Goal: Information Seeking & Learning: Get advice/opinions

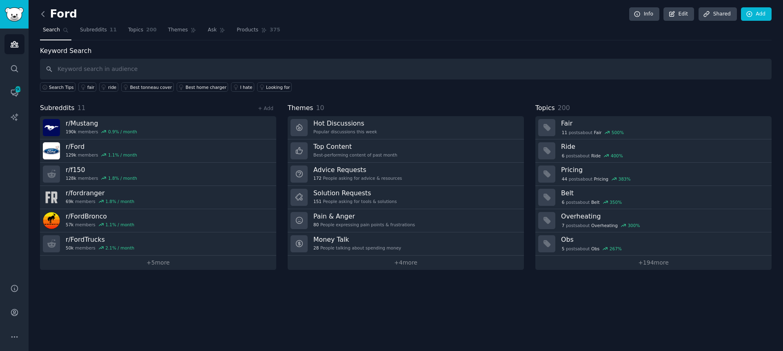
click at [42, 10] on icon at bounding box center [43, 14] width 9 height 9
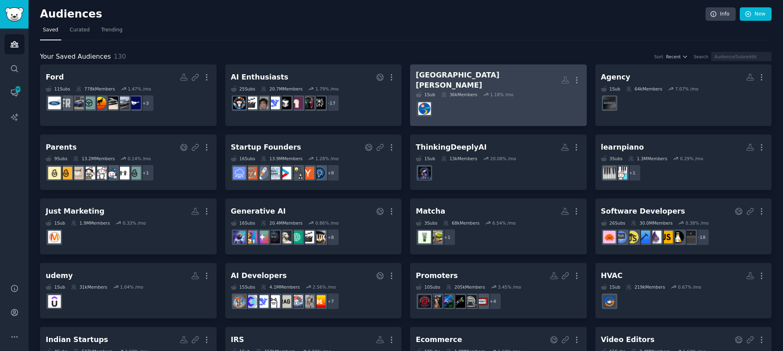
click at [518, 73] on h2 "Santa Monica More" at bounding box center [498, 80] width 165 height 20
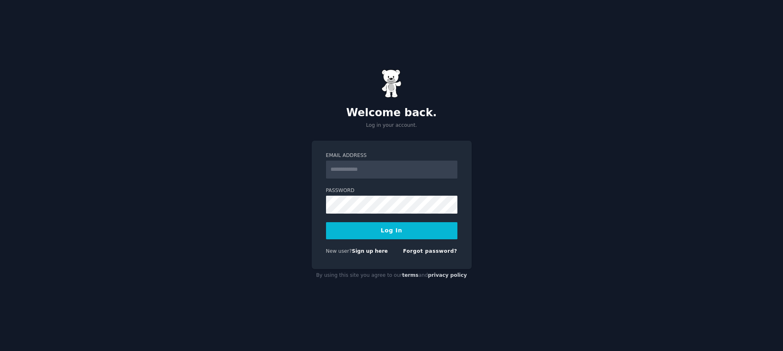
click at [398, 167] on input "Email Address" at bounding box center [391, 170] width 131 height 18
type input "**********"
click at [393, 235] on button "Log In" at bounding box center [391, 230] width 131 height 17
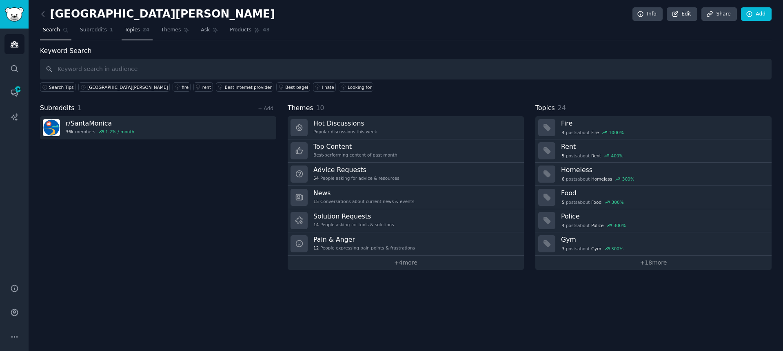
click at [143, 30] on span "24" at bounding box center [146, 30] width 7 height 7
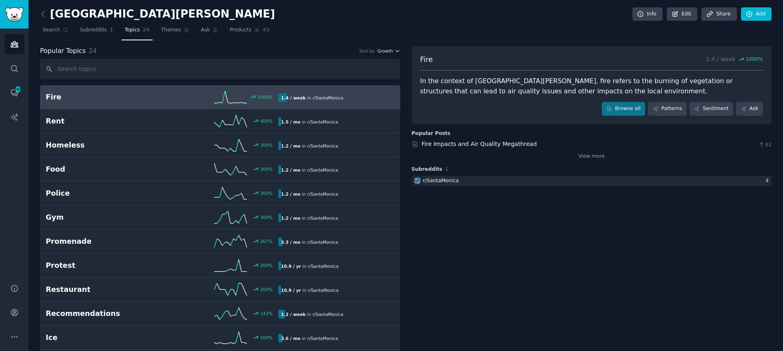
click at [390, 51] on span "Growth" at bounding box center [386, 51] width 16 height 6
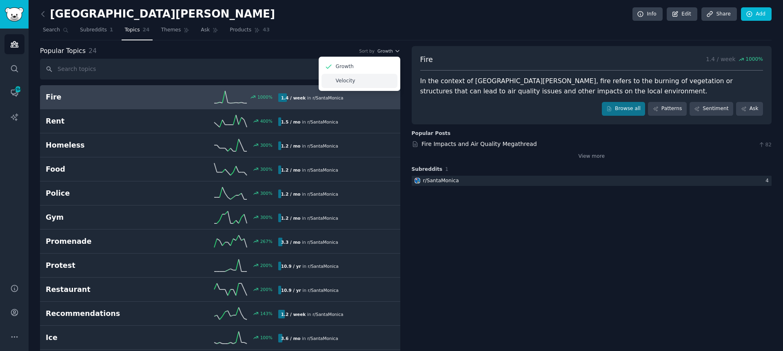
click at [349, 78] on p "Velocity" at bounding box center [346, 81] width 20 height 7
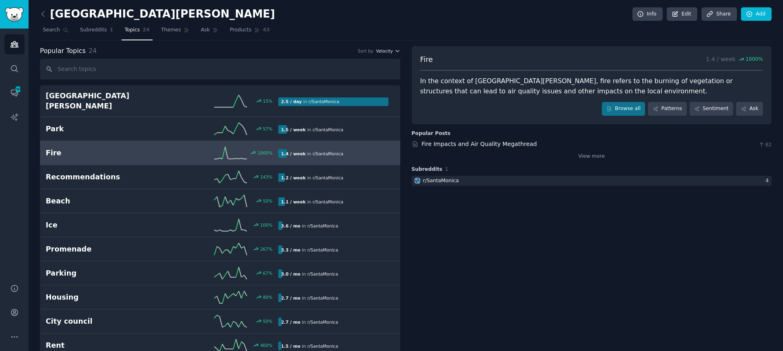
click at [387, 49] on span "Velocity" at bounding box center [384, 51] width 17 height 6
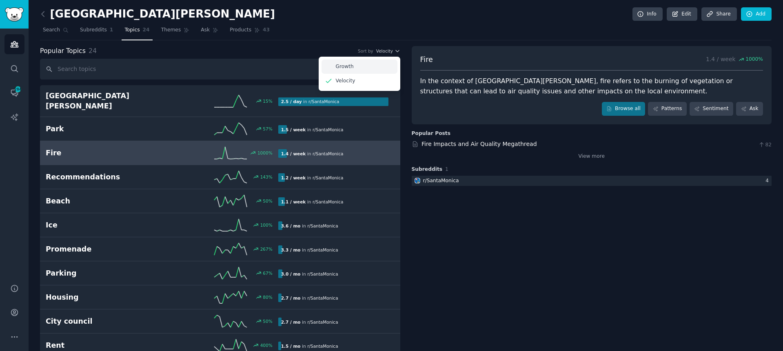
click at [388, 68] on div "Growth" at bounding box center [360, 67] width 76 height 14
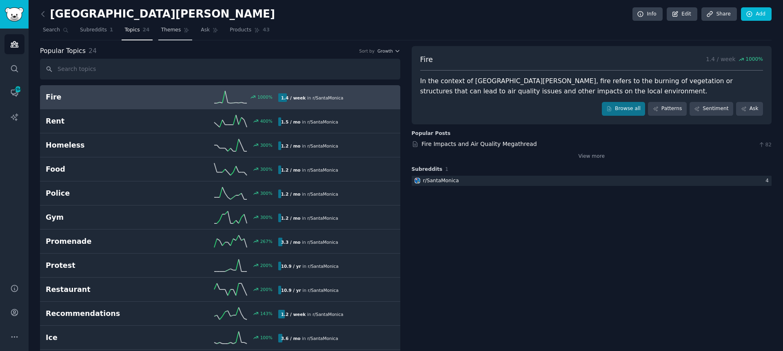
click at [170, 30] on span "Themes" at bounding box center [171, 30] width 20 height 7
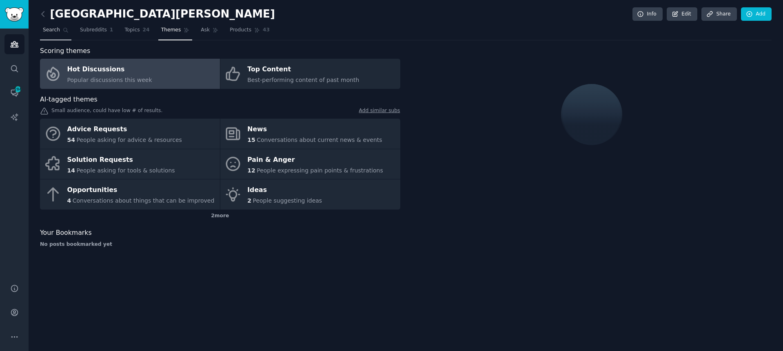
click at [56, 33] on span "Search" at bounding box center [51, 30] width 17 height 7
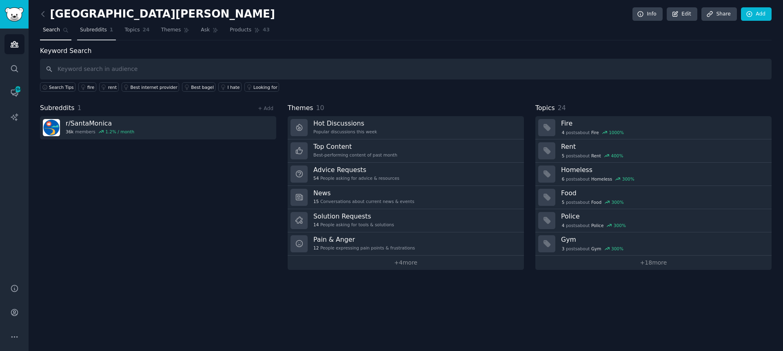
click at [97, 33] on span "Subreddits" at bounding box center [93, 30] width 27 height 7
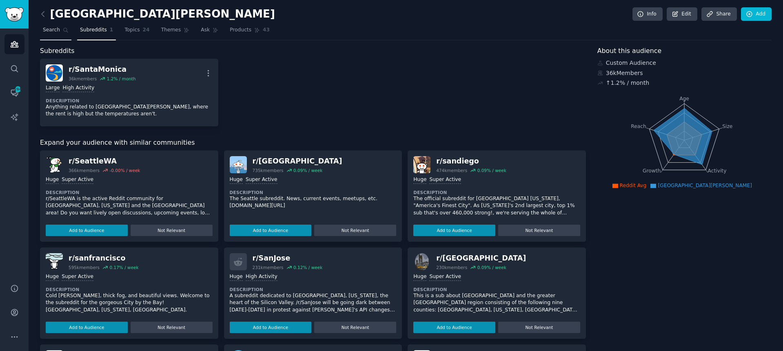
click at [59, 32] on span "Search" at bounding box center [51, 30] width 17 height 7
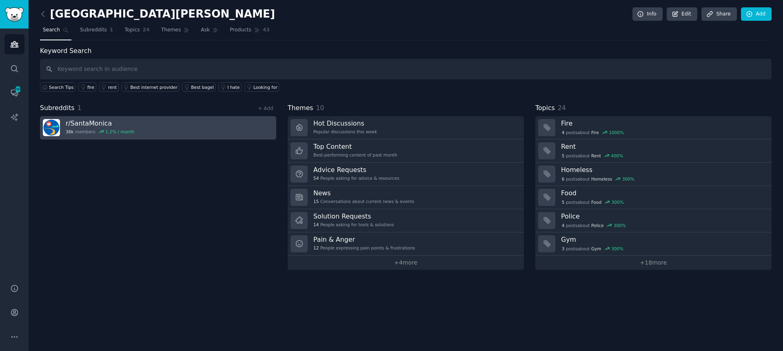
click at [106, 119] on h3 "r/ SantaMonica" at bounding box center [100, 123] width 69 height 9
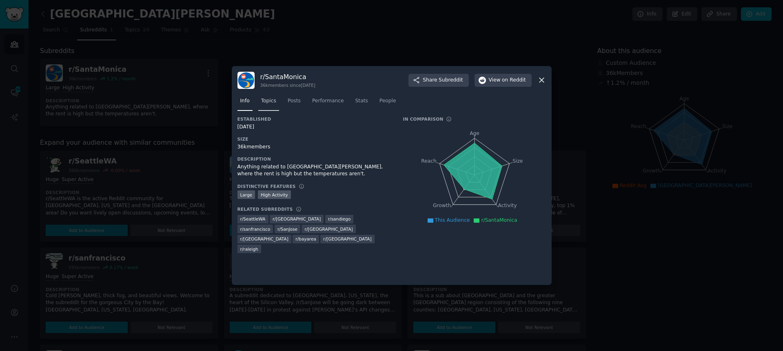
click at [271, 100] on span "Topics" at bounding box center [268, 101] width 15 height 7
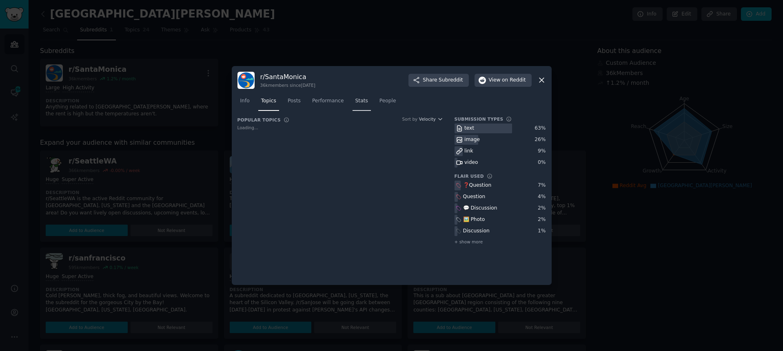
click at [361, 102] on span "Stats" at bounding box center [362, 101] width 13 height 7
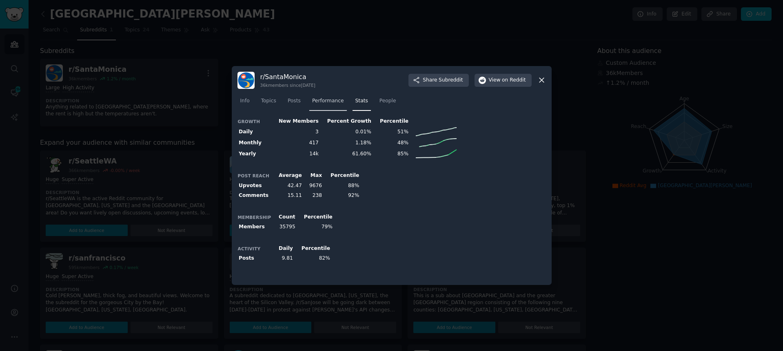
click at [322, 103] on span "Performance" at bounding box center [328, 101] width 32 height 7
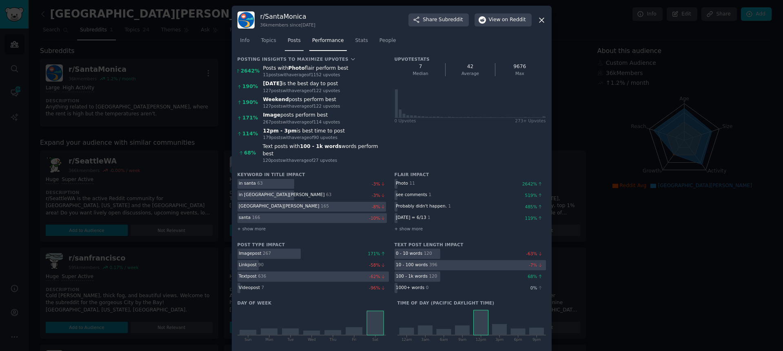
click at [288, 36] on link "Posts" at bounding box center [294, 42] width 19 height 17
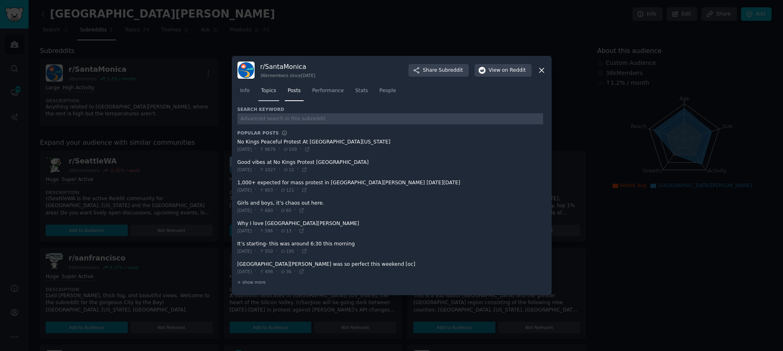
click at [266, 98] on link "Topics" at bounding box center [268, 92] width 21 height 17
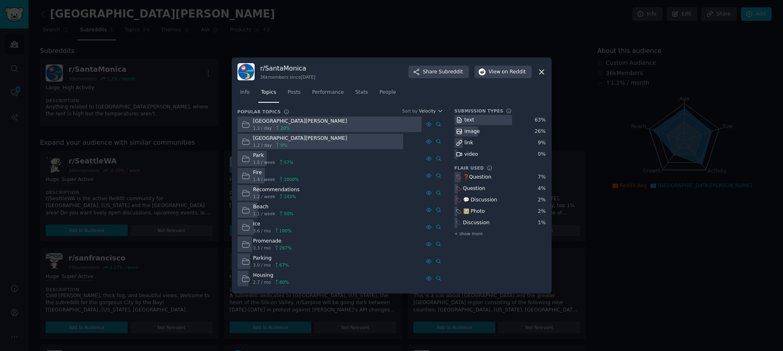
click at [132, 109] on div at bounding box center [391, 175] width 783 height 351
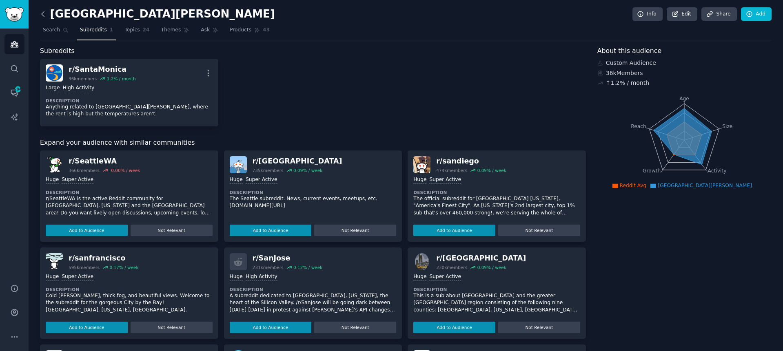
click at [41, 12] on icon at bounding box center [43, 14] width 9 height 9
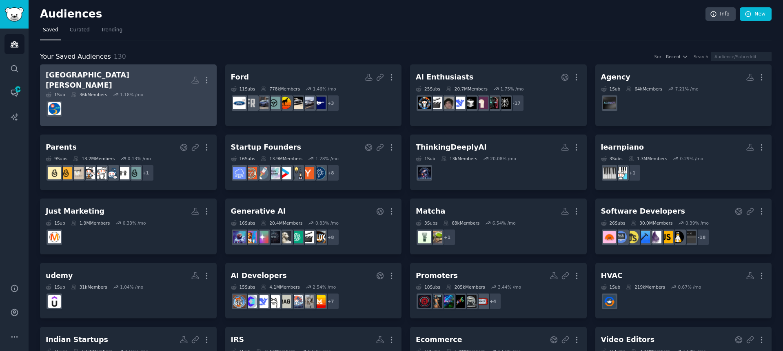
click at [143, 70] on h2 "Santa Monica More" at bounding box center [128, 80] width 165 height 20
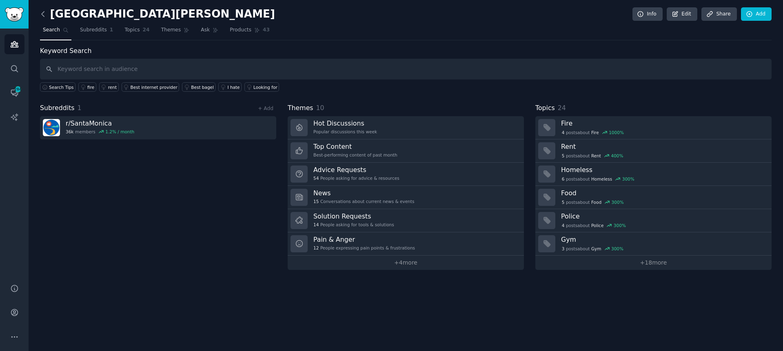
click at [42, 14] on icon at bounding box center [43, 13] width 2 height 5
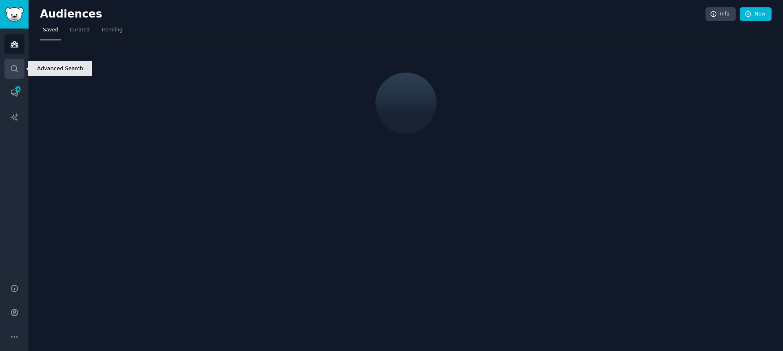
click at [17, 70] on icon "Sidebar" at bounding box center [14, 68] width 9 height 9
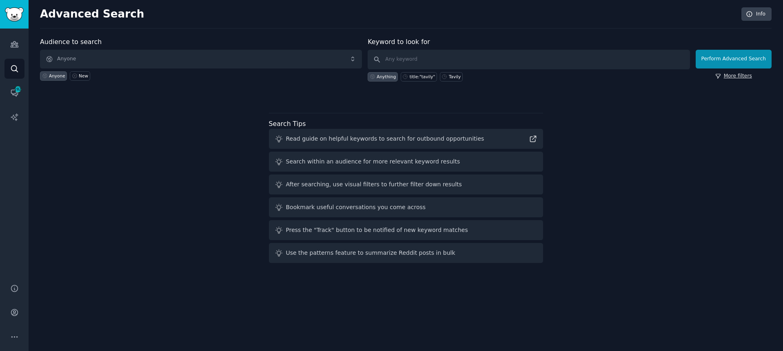
click at [736, 77] on link "More filters" at bounding box center [734, 76] width 37 height 7
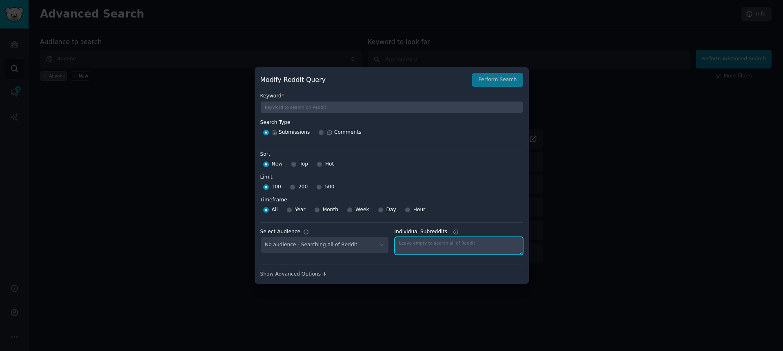
click at [467, 244] on textarea "Individual Subreddits" at bounding box center [459, 246] width 129 height 18
type textarea "s"
type textarea "agency"
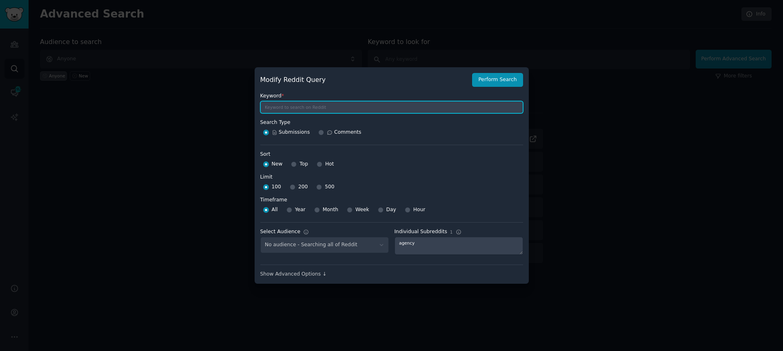
click at [349, 113] on input "text" at bounding box center [391, 107] width 263 height 12
type input "time tracking"
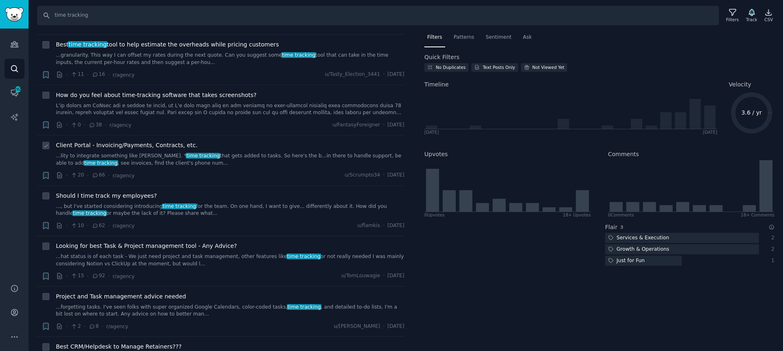
scroll to position [466, 0]
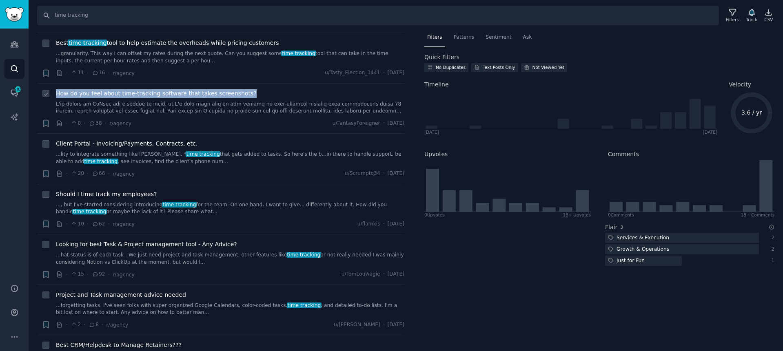
drag, startPoint x: 258, startPoint y: 82, endPoint x: 37, endPoint y: 91, distance: 220.6
click at [37, 91] on li "+ How do you feel about time-tracking software that takes screenshots? · 0 · 38…" at bounding box center [220, 109] width 367 height 50
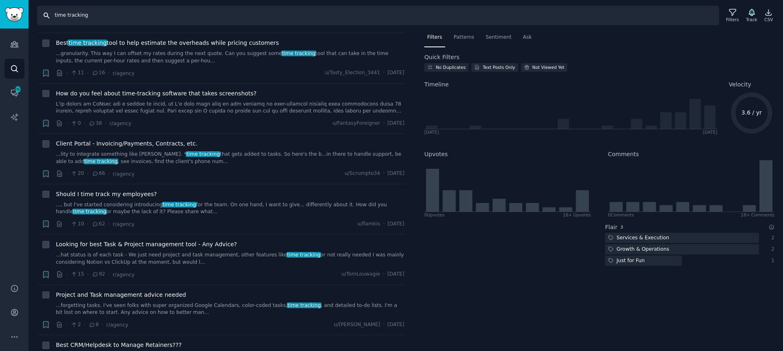
click at [96, 20] on input "time tracking" at bounding box center [378, 16] width 682 height 20
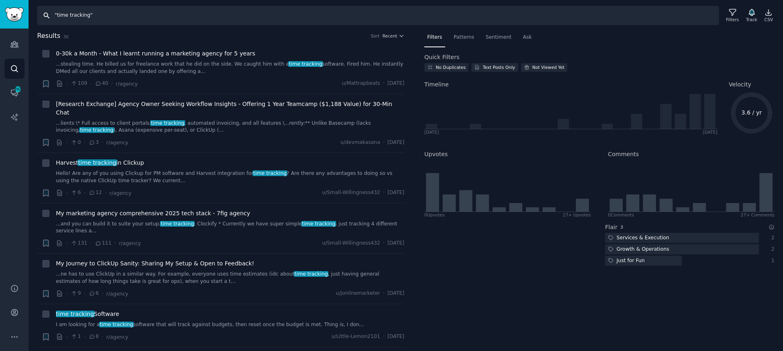
click at [112, 12] on input ""time tracking"" at bounding box center [378, 16] width 682 height 20
type input "time tracking"
click at [108, 33] on h2 "Results 36 Sort Recent" at bounding box center [220, 36] width 367 height 10
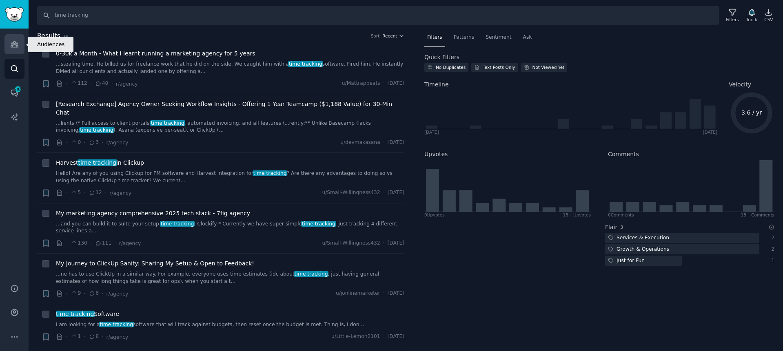
click at [22, 44] on link "Audiences" at bounding box center [14, 44] width 20 height 20
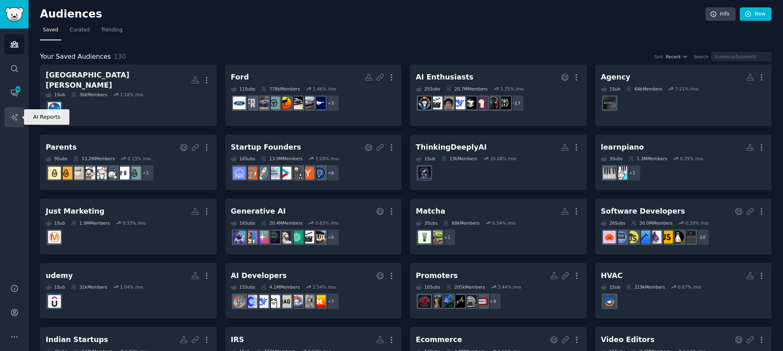
click at [15, 121] on link "AI Reports" at bounding box center [14, 117] width 20 height 20
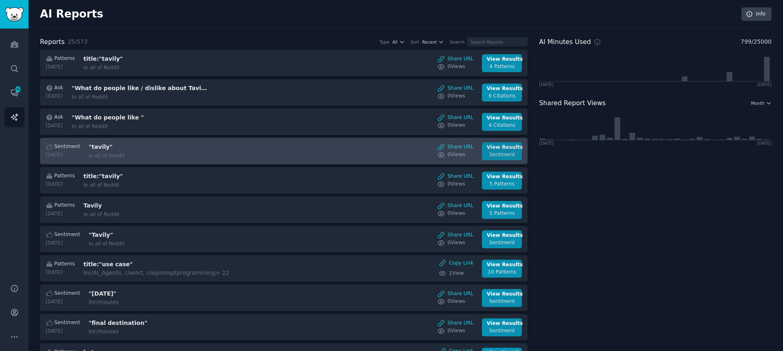
click at [500, 158] on link "View Results Sentiment" at bounding box center [502, 151] width 40 height 18
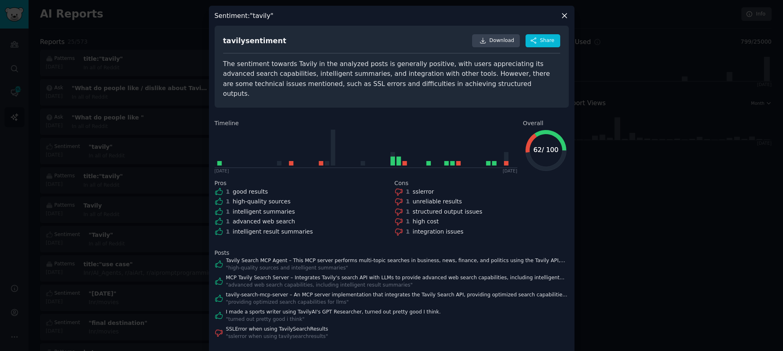
click at [196, 92] on div at bounding box center [391, 175] width 783 height 351
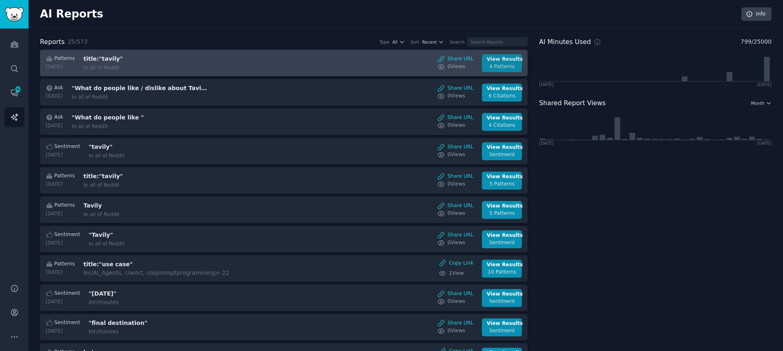
click at [508, 55] on link "View Results 4 Patterns" at bounding box center [502, 63] width 40 height 18
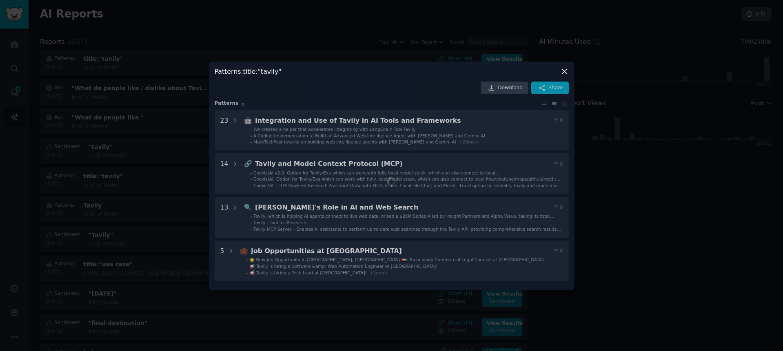
click at [359, 70] on div "Patterns : title:"tavily"" at bounding box center [392, 71] width 354 height 9
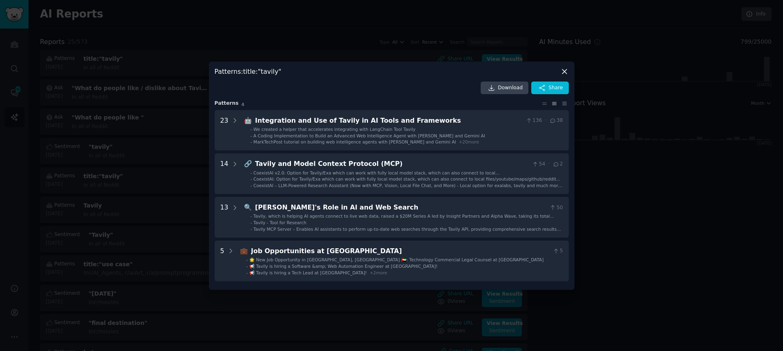
click at [108, 94] on div at bounding box center [391, 175] width 783 height 351
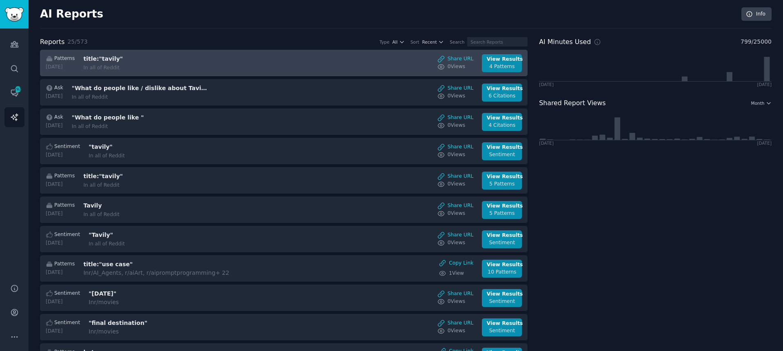
click at [136, 64] on div "title:"tavily" In all of Reddit" at bounding box center [151, 63] width 137 height 17
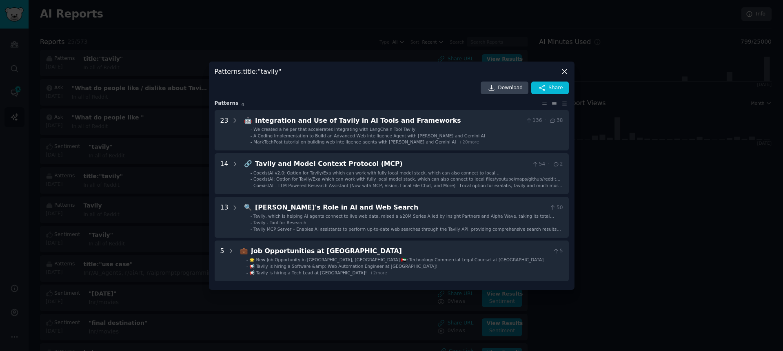
click at [116, 129] on div at bounding box center [391, 175] width 783 height 351
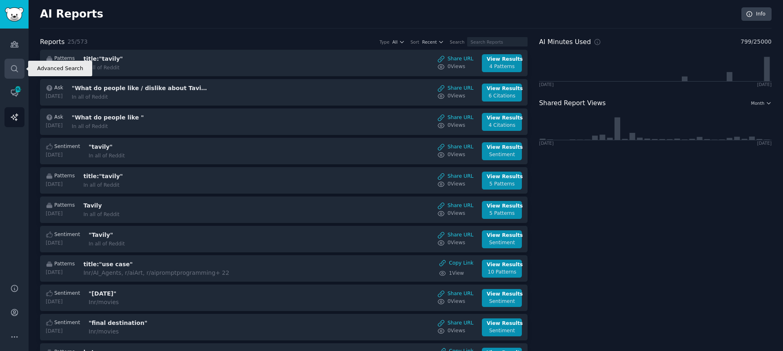
click at [10, 68] on icon "Sidebar" at bounding box center [14, 68] width 9 height 9
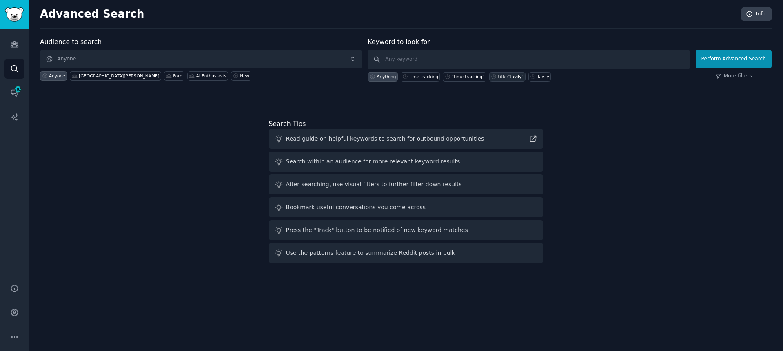
click at [509, 76] on div "title:"tavily"" at bounding box center [511, 77] width 26 height 6
type input "title:"tavily""
click at [724, 57] on button "Perform Advanced Search" at bounding box center [734, 59] width 76 height 19
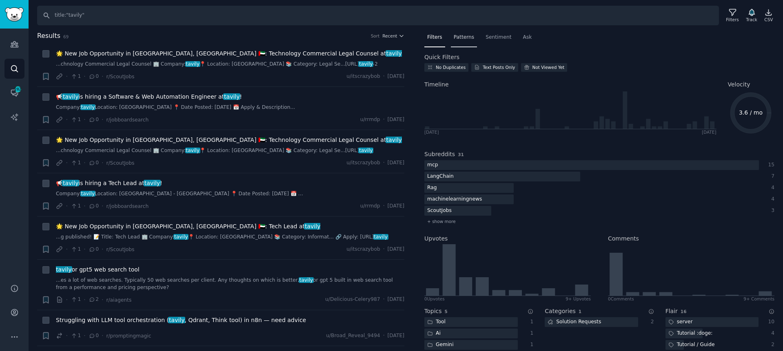
click at [458, 38] on span "Patterns" at bounding box center [464, 37] width 20 height 7
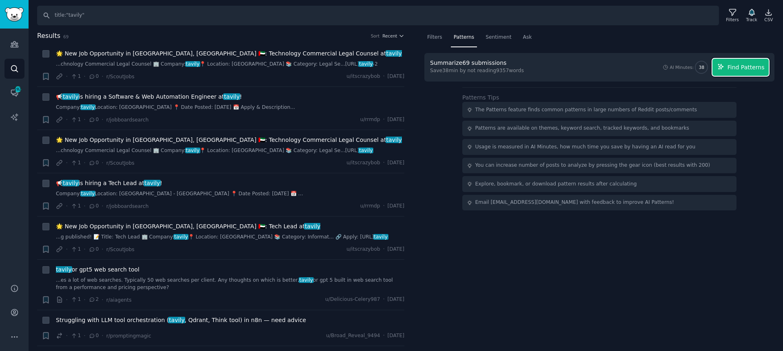
click at [732, 64] on span "Find Patterns" at bounding box center [746, 67] width 37 height 9
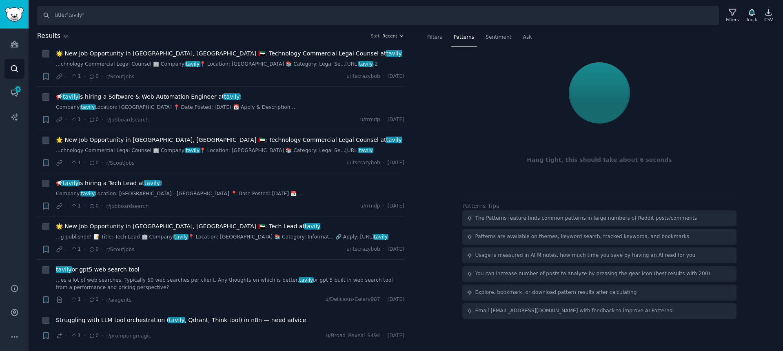
click at [595, 31] on nav "Filters Patterns Sentiment Ask" at bounding box center [600, 39] width 350 height 17
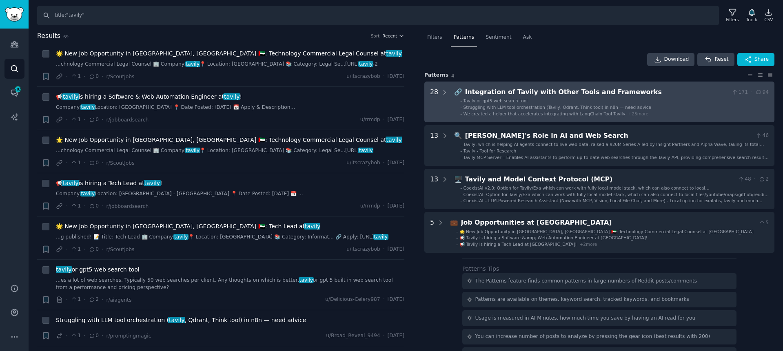
click at [454, 96] on div "🔗" at bounding box center [458, 92] width 8 height 10
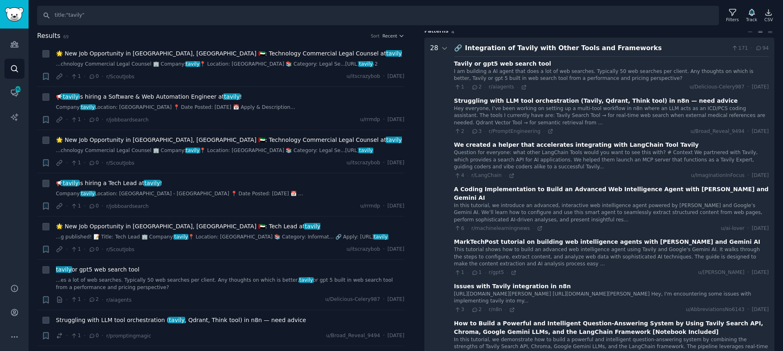
scroll to position [51, 0]
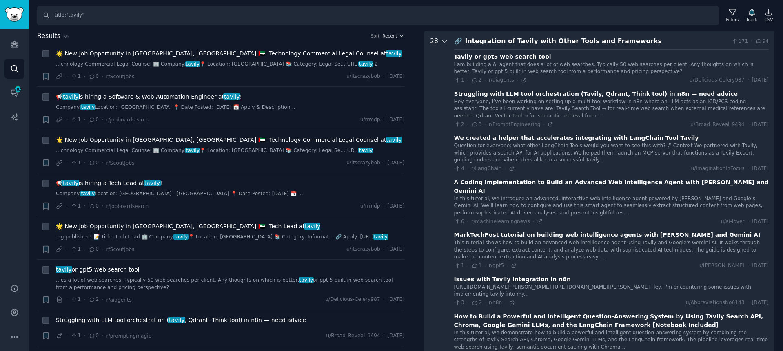
click at [443, 41] on icon at bounding box center [445, 41] width 4 height 2
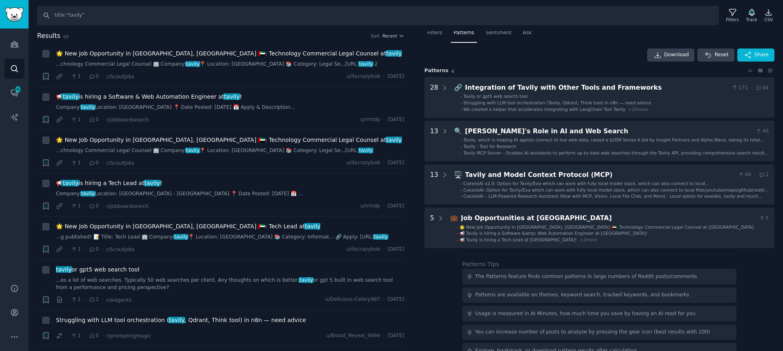
scroll to position [0, 0]
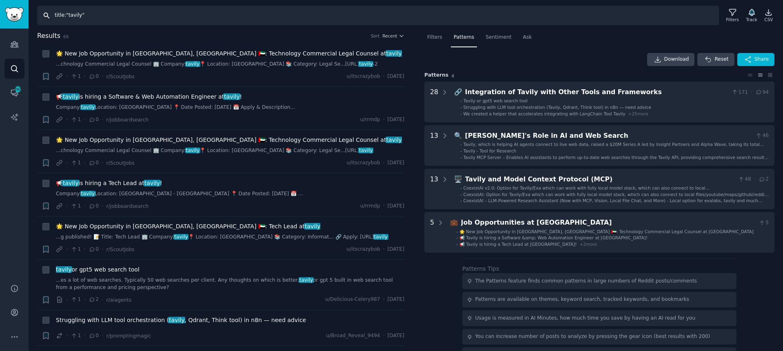
drag, startPoint x: 66, startPoint y: 16, endPoint x: 34, endPoint y: 16, distance: 32.2
click at [34, 16] on div "Search title:"tavily" Filters Track CSV" at bounding box center [406, 12] width 755 height 25
type input ""tavily""
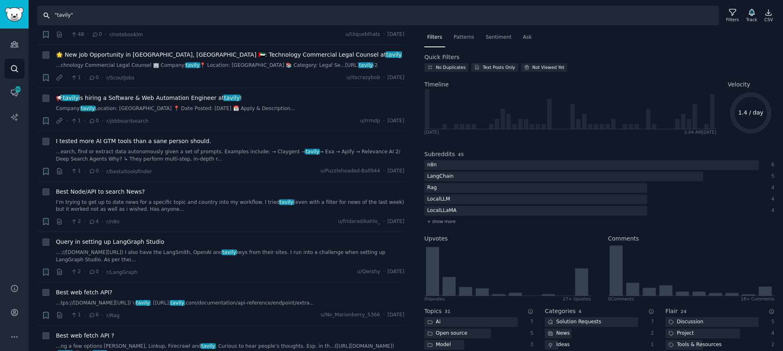
scroll to position [89, 0]
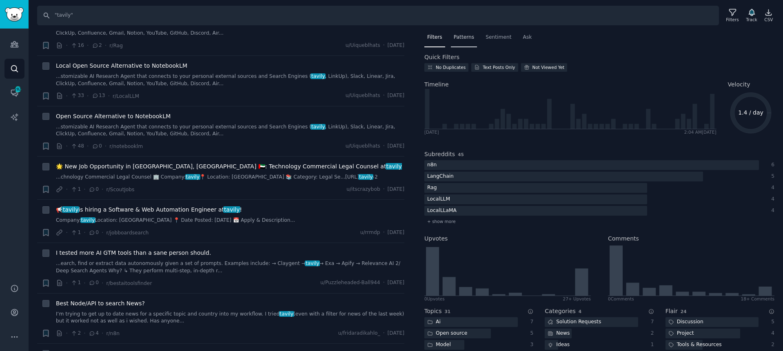
click at [469, 34] on span "Patterns" at bounding box center [464, 37] width 20 height 7
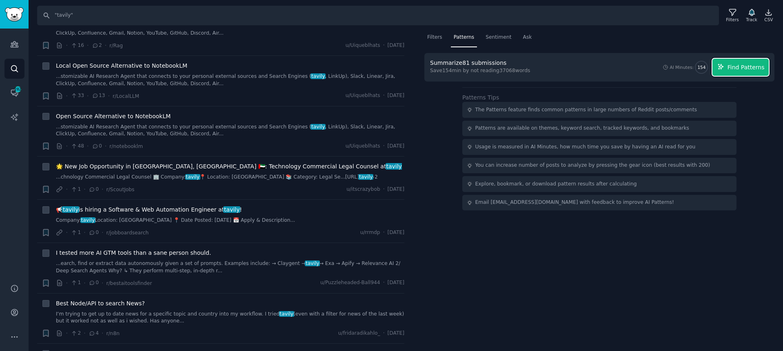
click at [741, 63] on span "Find Patterns" at bounding box center [746, 67] width 37 height 9
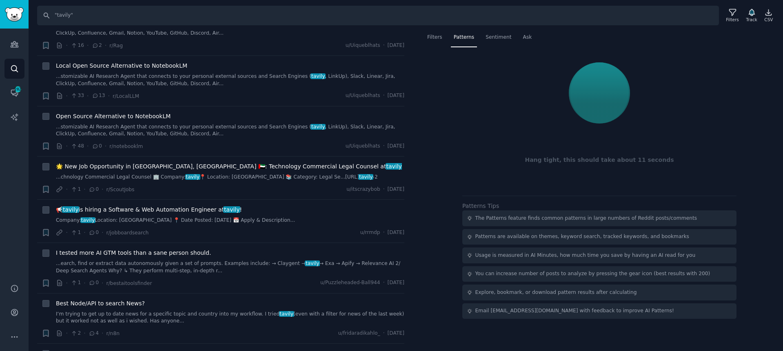
click at [655, 34] on nav "Filters Patterns Sentiment Ask" at bounding box center [600, 39] width 350 height 17
click at [649, 34] on nav "Filters Patterns Sentiment Ask" at bounding box center [600, 39] width 350 height 17
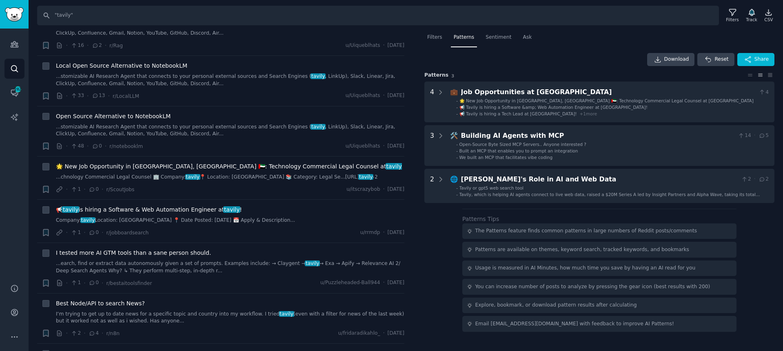
click at [649, 34] on nav "Filters Patterns Sentiment Ask" at bounding box center [600, 39] width 350 height 17
click at [714, 58] on button "Reset" at bounding box center [716, 59] width 37 height 13
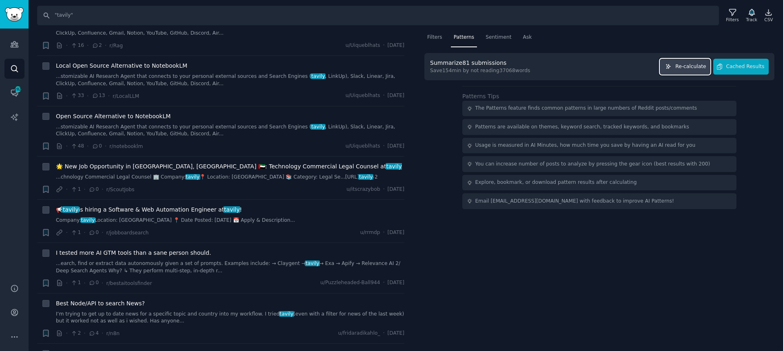
click at [691, 68] on span "Re-calculate" at bounding box center [691, 66] width 31 height 7
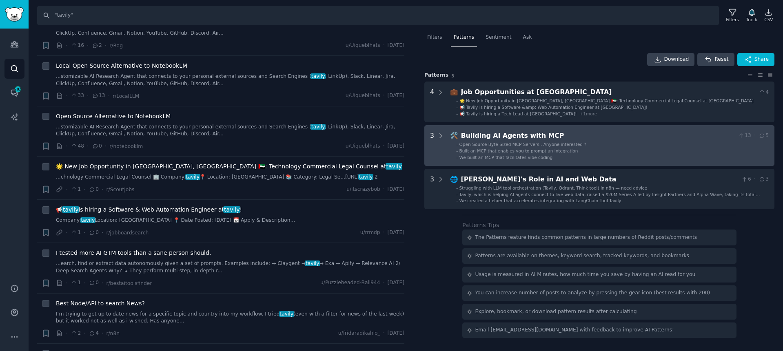
click at [494, 131] on div "Building AI Agents with MCP" at bounding box center [598, 136] width 274 height 10
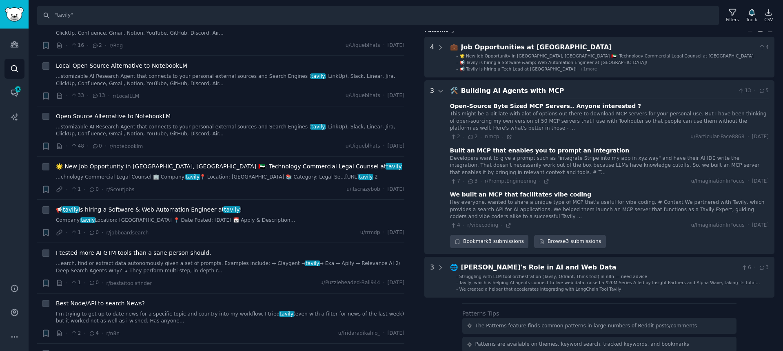
scroll to position [36, 0]
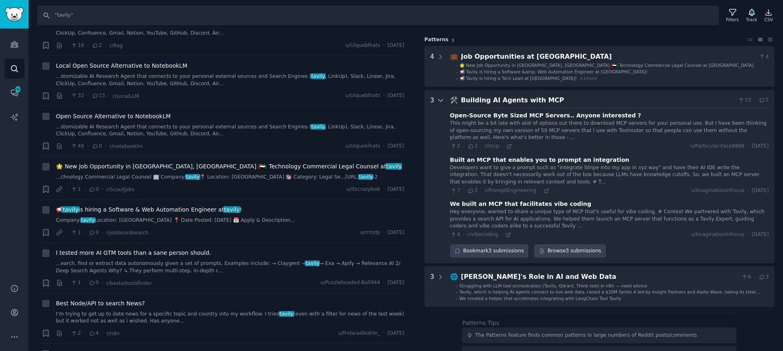
click at [442, 101] on icon at bounding box center [440, 100] width 7 height 7
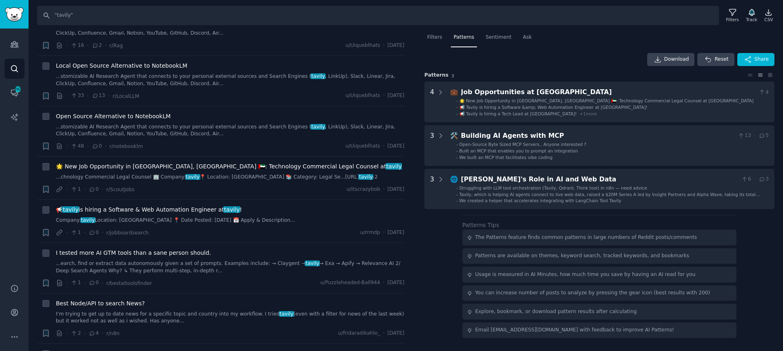
click at [482, 38] on nav "Filters Patterns Sentiment Ask" at bounding box center [600, 39] width 350 height 17
click at [491, 38] on span "Sentiment" at bounding box center [499, 37] width 26 height 7
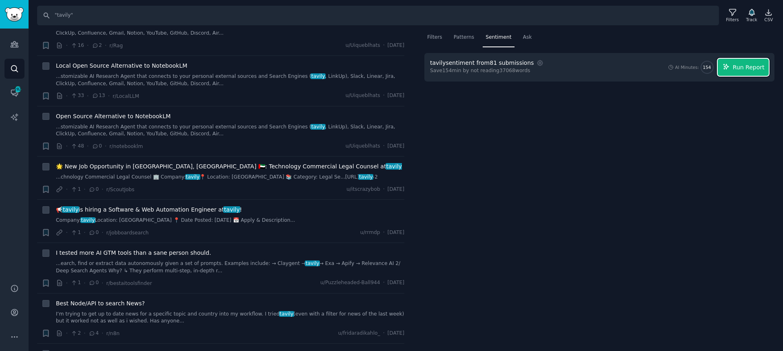
click at [744, 69] on span "Run Report" at bounding box center [749, 67] width 32 height 9
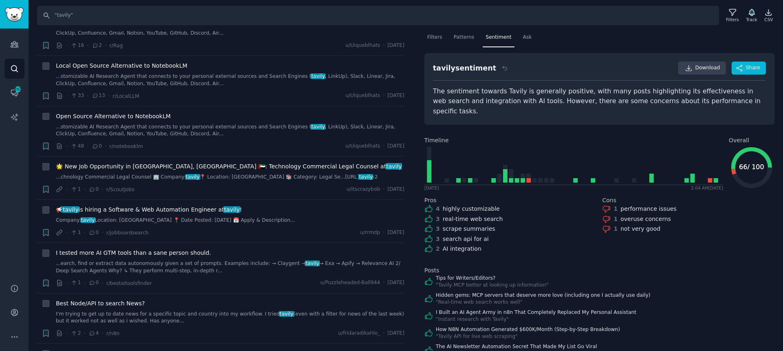
click at [641, 107] on div "tavily sentiment Download Share The sentiment towards Tavily is generally posit…" at bounding box center [600, 89] width 350 height 72
click at [629, 113] on div "tavily sentiment Download Share The sentiment towards Tavily is generally posit…" at bounding box center [600, 89] width 350 height 72
click at [589, 69] on div "tavily sentiment Download Share" at bounding box center [599, 71] width 333 height 19
click at [523, 39] on span "Ask" at bounding box center [527, 37] width 9 height 7
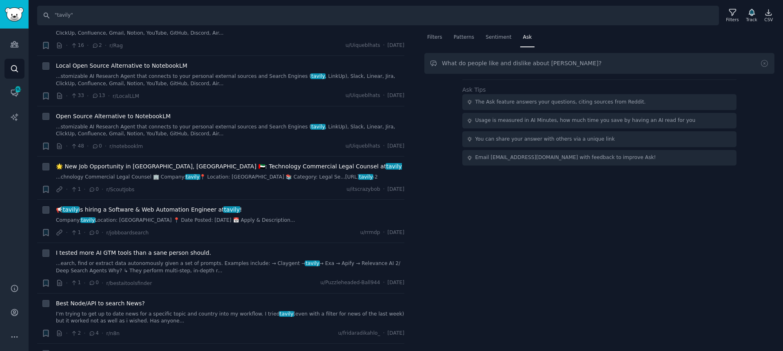
type input "What do people like and dislike about Tavily?"
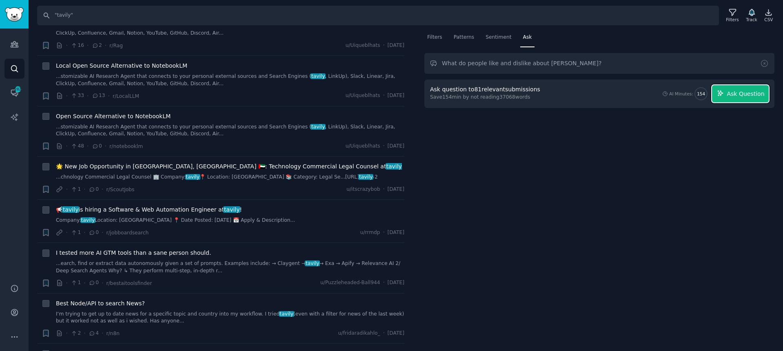
click at [746, 90] on span "Ask Question" at bounding box center [746, 94] width 38 height 9
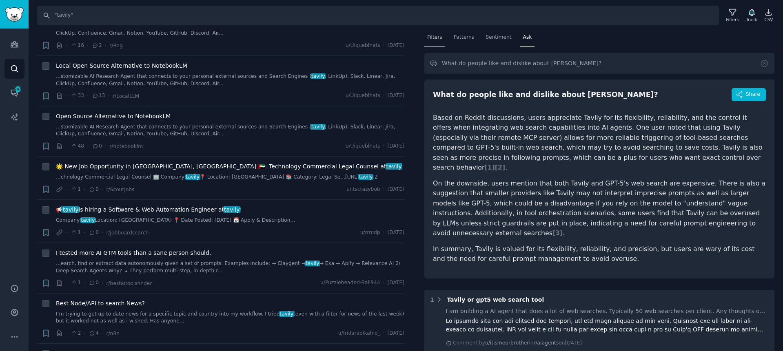
click at [432, 39] on span "Filters" at bounding box center [434, 37] width 15 height 7
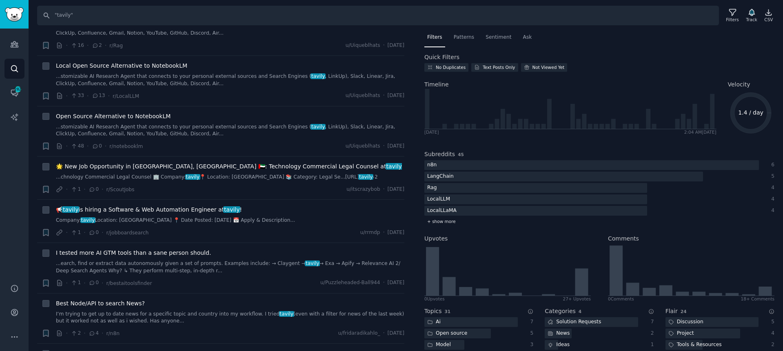
click at [445, 221] on span "+ show more" at bounding box center [441, 222] width 29 height 6
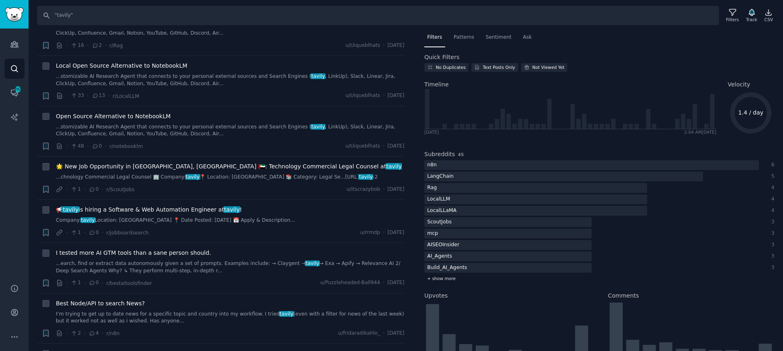
click at [440, 279] on span "+ show more" at bounding box center [441, 279] width 29 height 6
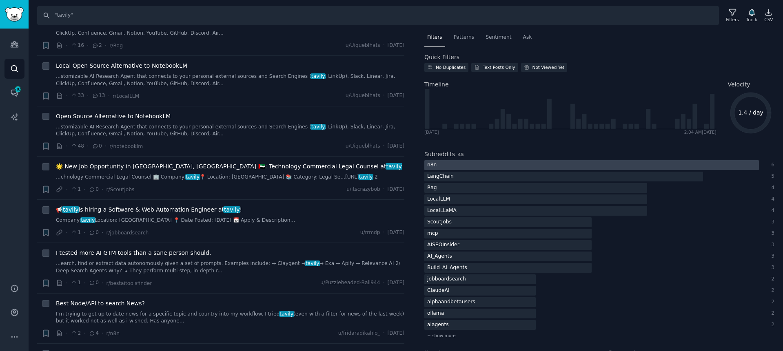
click at [473, 164] on div at bounding box center [592, 165] width 335 height 10
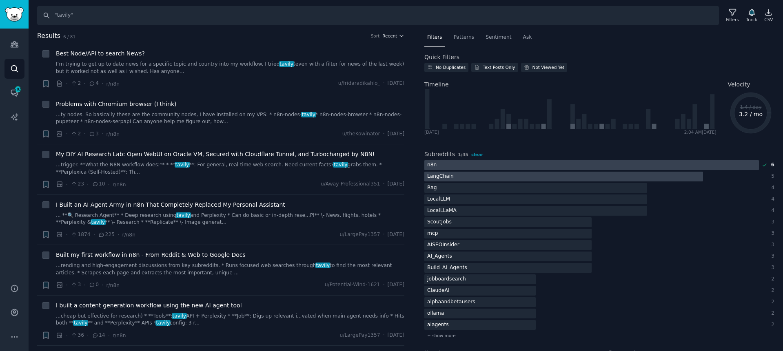
click at [481, 179] on div at bounding box center [564, 177] width 279 height 10
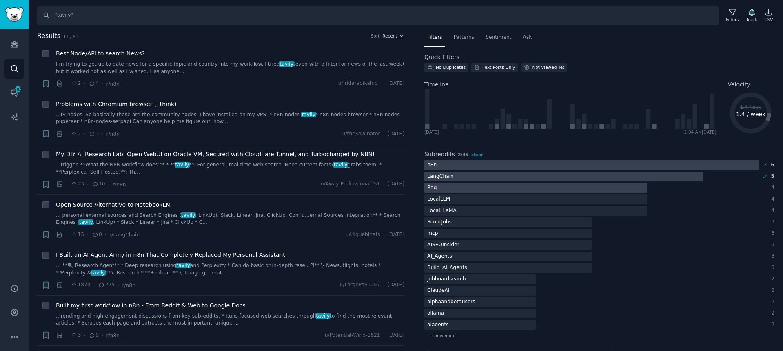
click at [480, 192] on div at bounding box center [536, 188] width 223 height 10
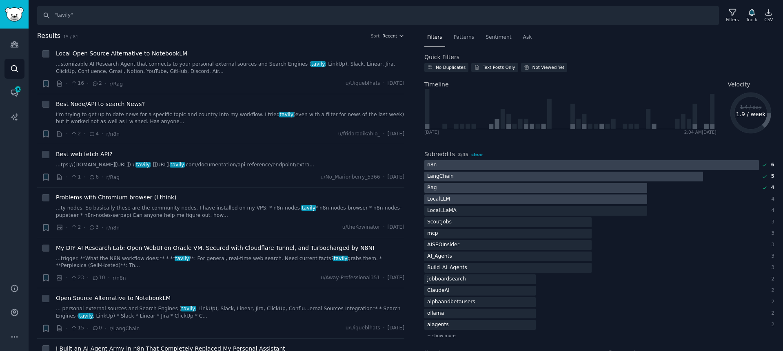
click at [481, 201] on div at bounding box center [536, 200] width 223 height 10
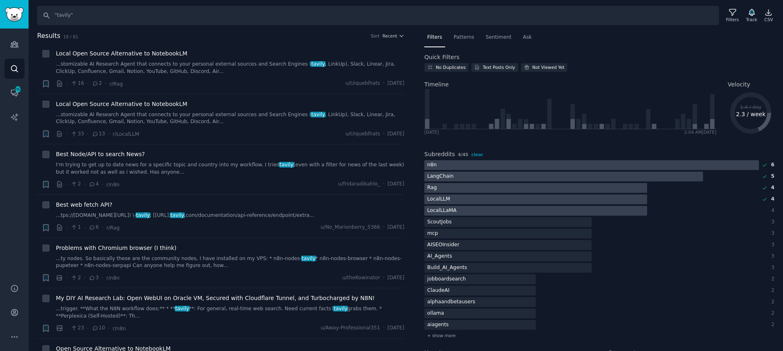
click at [481, 212] on div at bounding box center [536, 211] width 223 height 10
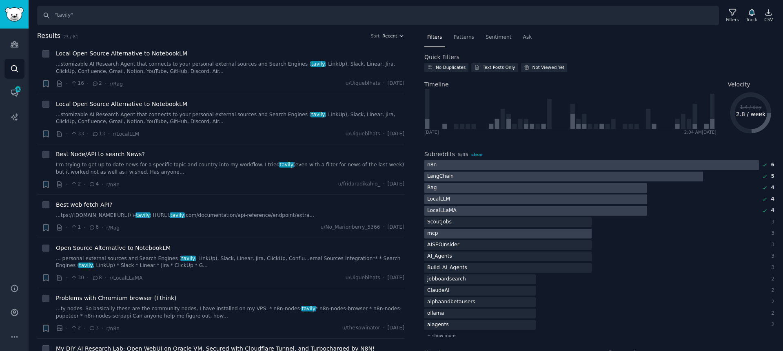
click at [478, 234] on div at bounding box center [508, 234] width 167 height 10
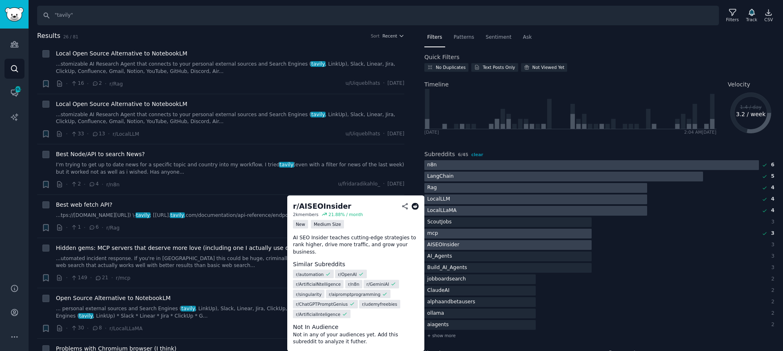
click at [478, 244] on div at bounding box center [508, 245] width 167 height 10
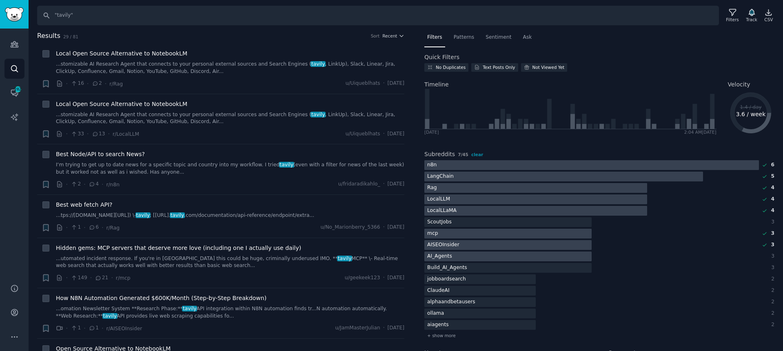
click at [478, 255] on div at bounding box center [508, 257] width 167 height 10
click at [481, 266] on div at bounding box center [508, 268] width 167 height 10
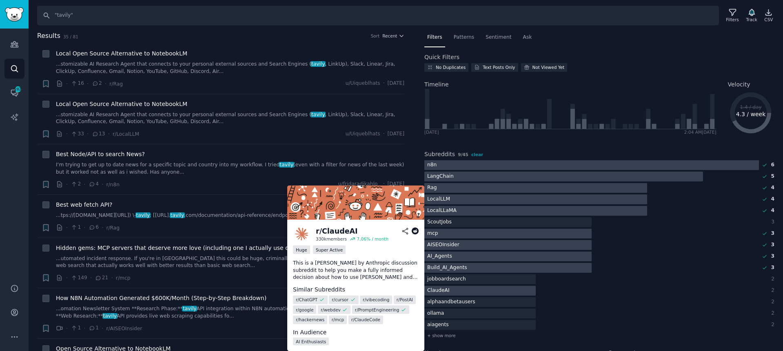
click at [478, 290] on div at bounding box center [480, 291] width 111 height 10
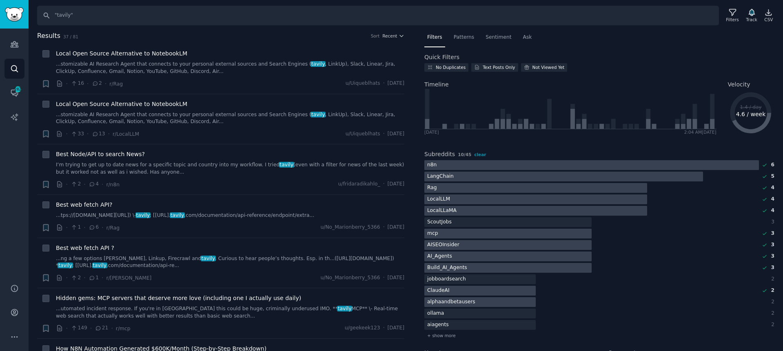
click at [477, 303] on div at bounding box center [480, 303] width 111 height 10
click at [472, 312] on div at bounding box center [480, 314] width 111 height 10
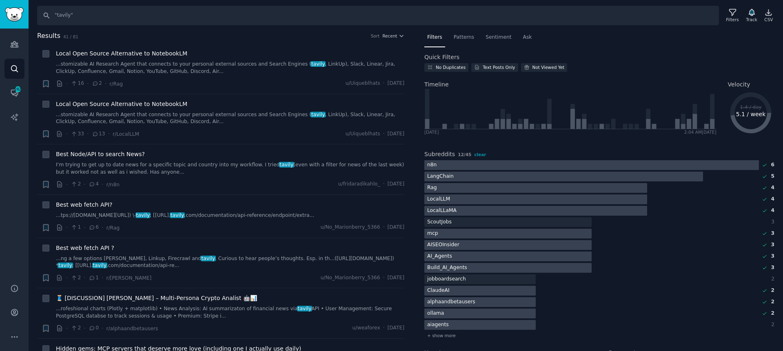
click at [469, 323] on div at bounding box center [480, 325] width 111 height 10
click at [444, 338] on span "+ show more" at bounding box center [441, 336] width 29 height 6
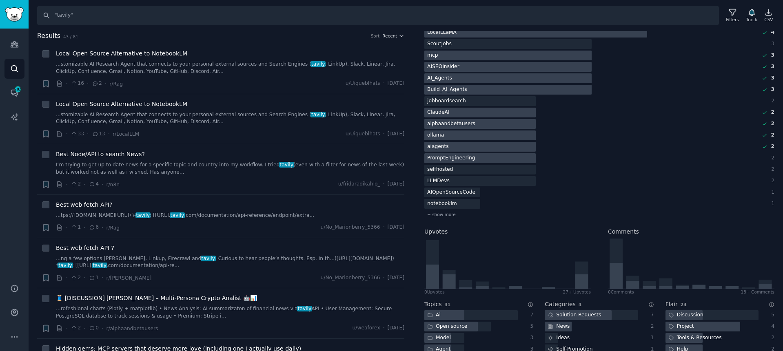
click at [471, 157] on div "PromptEngineering" at bounding box center [451, 158] width 53 height 10
click at [457, 171] on div at bounding box center [480, 170] width 111 height 10
click at [455, 180] on div at bounding box center [480, 181] width 111 height 10
click at [456, 192] on div "AIOpenSourceCode" at bounding box center [452, 193] width 54 height 10
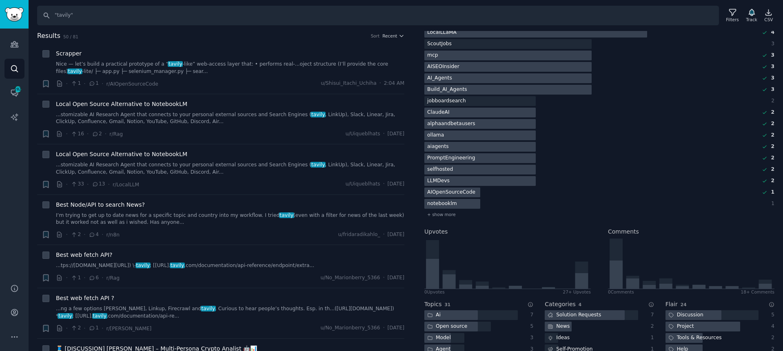
click at [452, 205] on div "notebooklm" at bounding box center [443, 204] width 36 height 10
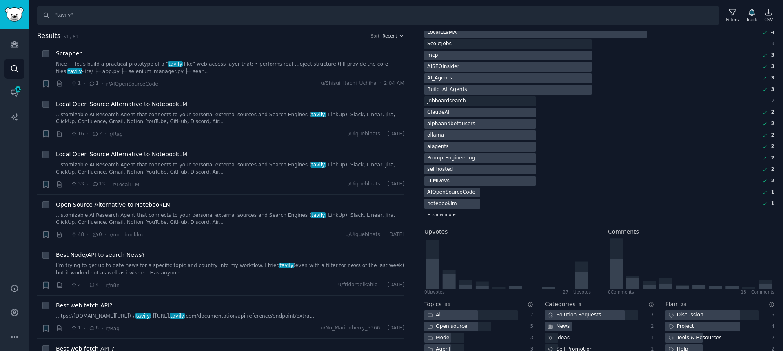
click at [449, 216] on span "+ show more" at bounding box center [441, 215] width 29 height 6
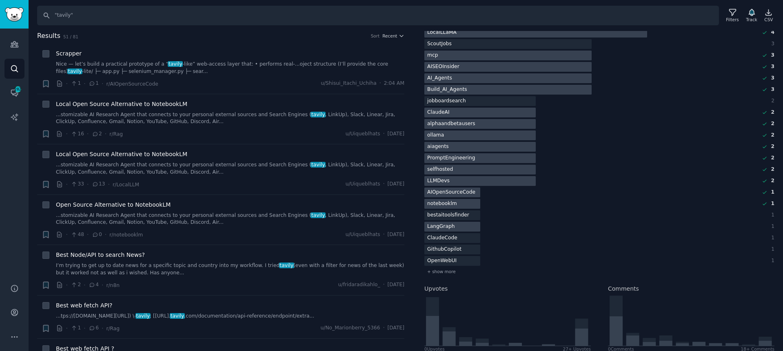
click at [451, 226] on div "LangGraph" at bounding box center [441, 227] width 33 height 10
click at [456, 240] on div "ClaudeCode" at bounding box center [443, 238] width 36 height 10
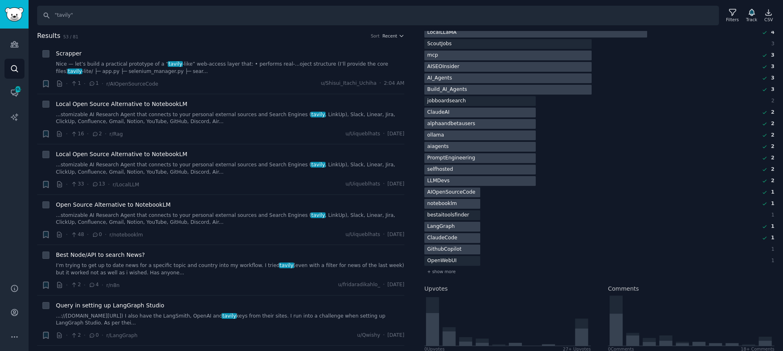
click at [457, 246] on div "GithubCopilot" at bounding box center [445, 250] width 40 height 10
click at [457, 258] on div "OpenWebUI" at bounding box center [442, 261] width 35 height 10
click at [448, 271] on span "+ show more" at bounding box center [441, 272] width 29 height 6
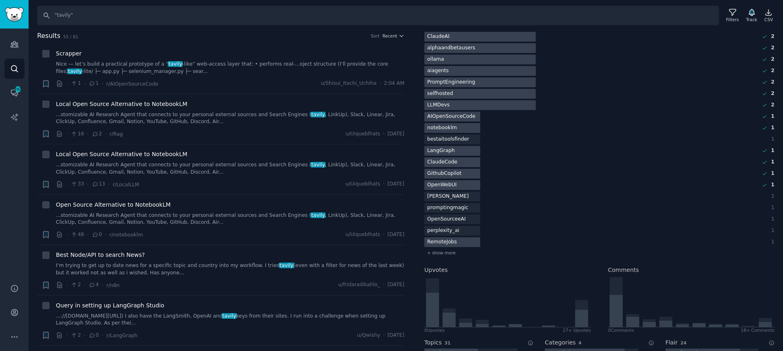
scroll to position [256, 0]
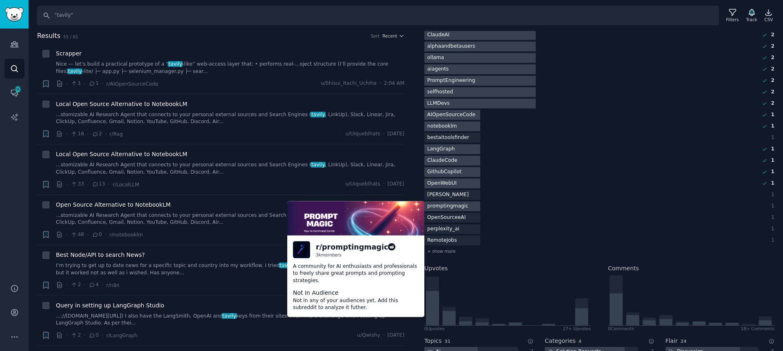
click at [460, 204] on div "promptingmagic" at bounding box center [448, 207] width 47 height 10
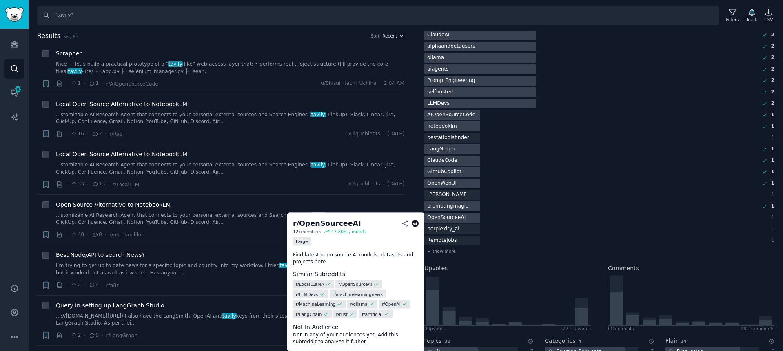
click at [465, 219] on div "OpenSourceeAI" at bounding box center [447, 218] width 44 height 10
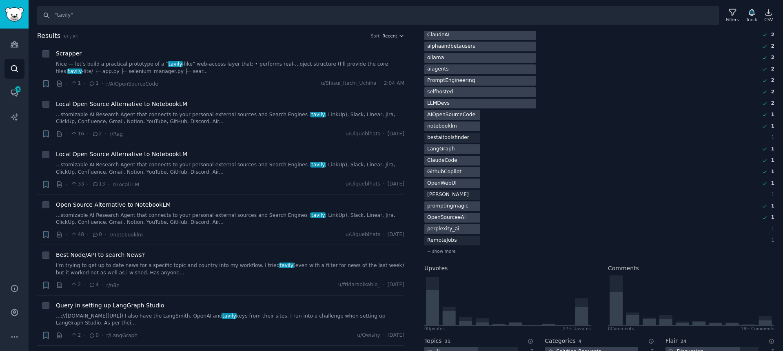
click at [462, 230] on div at bounding box center [453, 230] width 56 height 10
click at [455, 252] on div "+ show more" at bounding box center [600, 251] width 350 height 9
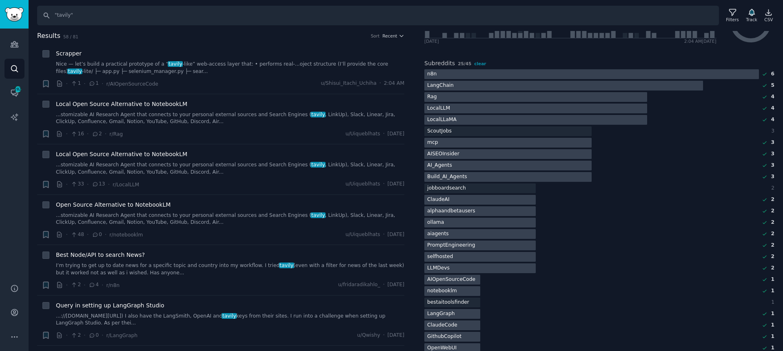
scroll to position [0, 0]
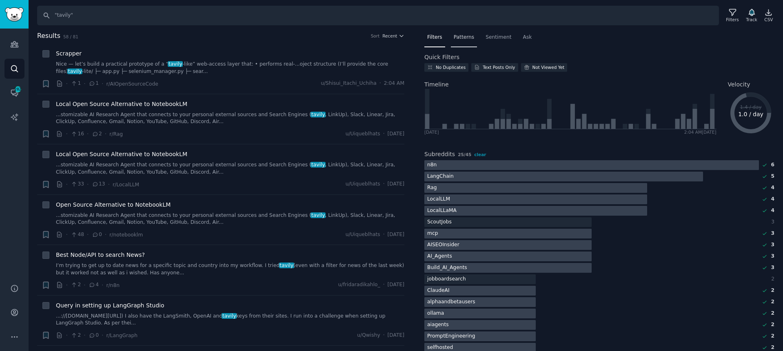
click at [467, 37] on span "Patterns" at bounding box center [464, 37] width 20 height 7
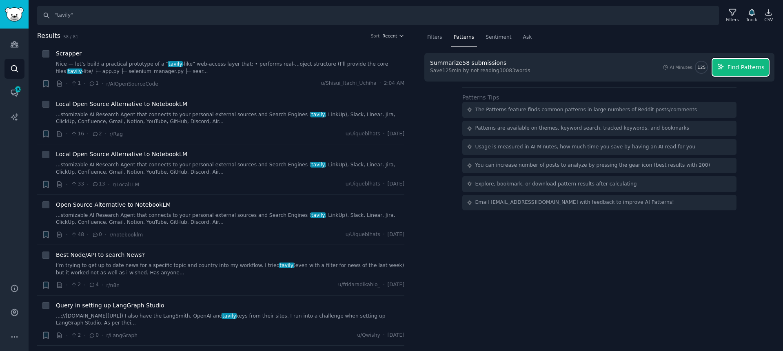
click at [747, 73] on button "Find Patterns" at bounding box center [741, 67] width 56 height 17
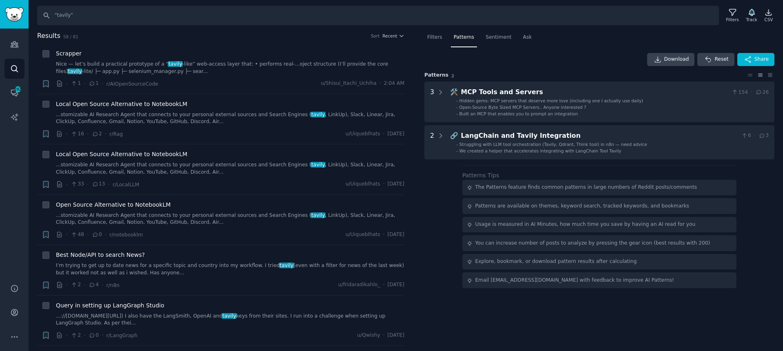
click at [591, 51] on div "Filters Patterns Sentiment Ask Download Reset Share Pattern s 2 3 🛠️ MCP Tools …" at bounding box center [600, 160] width 350 height 258
click at [14, 114] on icon "Sidebar" at bounding box center [14, 117] width 9 height 9
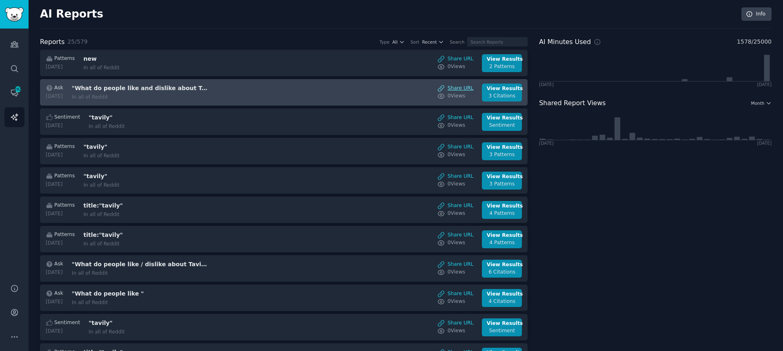
click at [463, 88] on link "Share URL" at bounding box center [456, 88] width 36 height 7
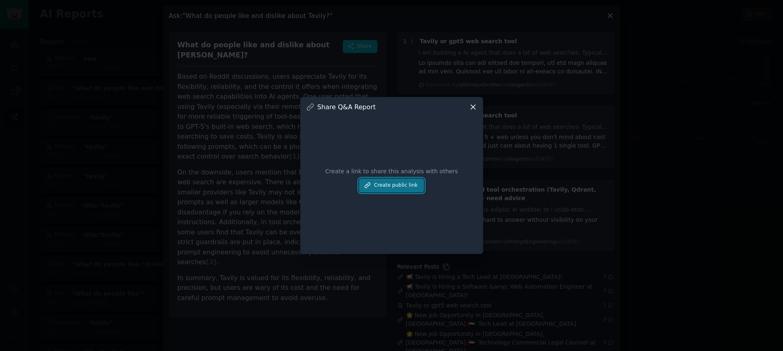
click at [405, 186] on button "Create public link" at bounding box center [391, 186] width 64 height 14
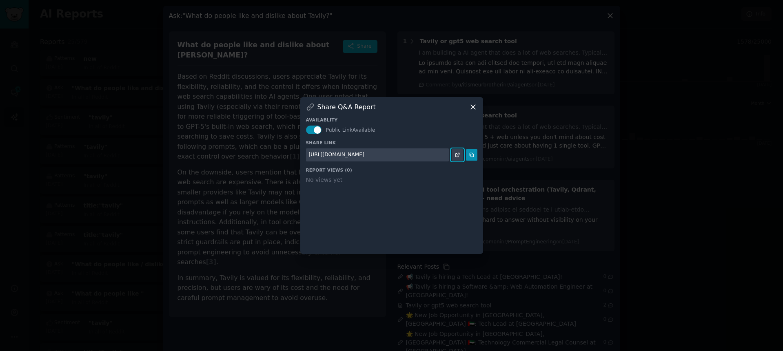
click at [460, 155] on link at bounding box center [457, 154] width 11 height 11
click at [472, 107] on icon at bounding box center [473, 107] width 9 height 9
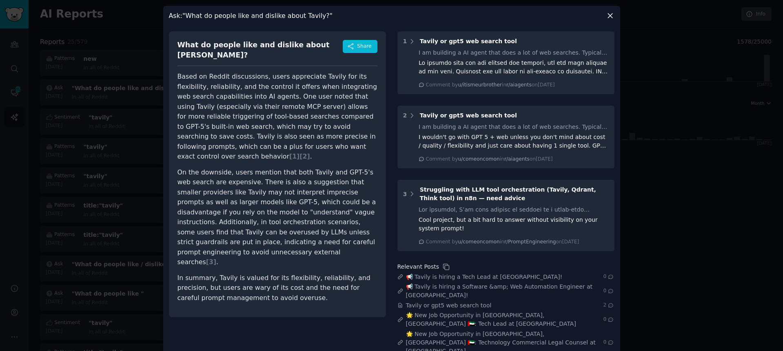
click at [608, 17] on icon at bounding box center [610, 15] width 4 height 4
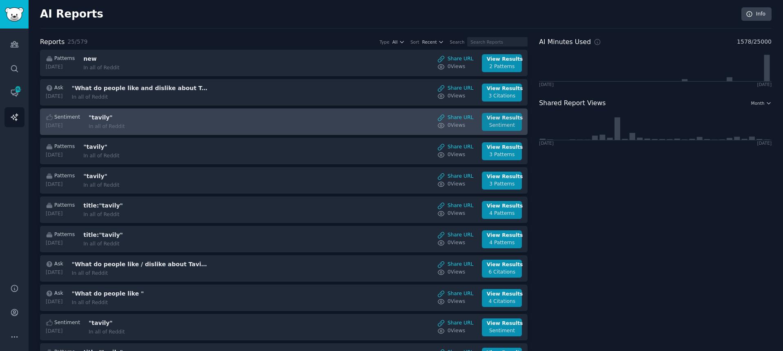
click at [501, 123] on div "Sentiment" at bounding box center [502, 125] width 31 height 7
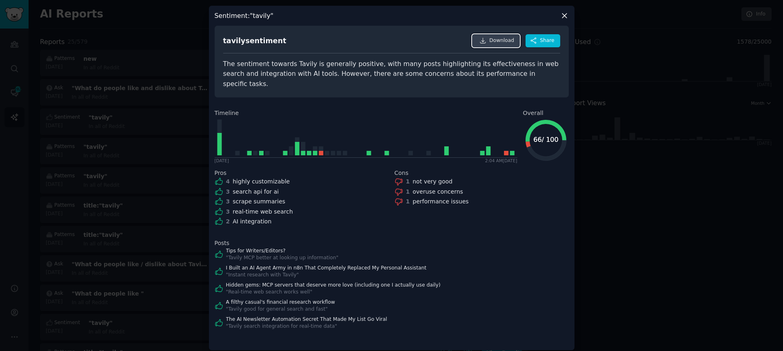
click at [496, 43] on span "Download" at bounding box center [501, 40] width 25 height 7
click at [547, 38] on button "Share" at bounding box center [543, 40] width 34 height 13
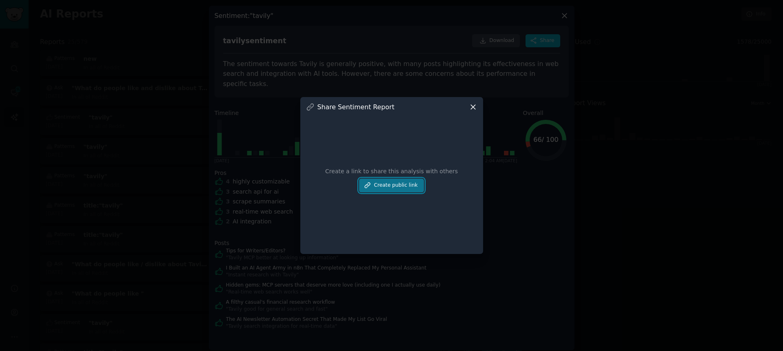
click at [406, 192] on button "Create public link" at bounding box center [391, 186] width 64 height 14
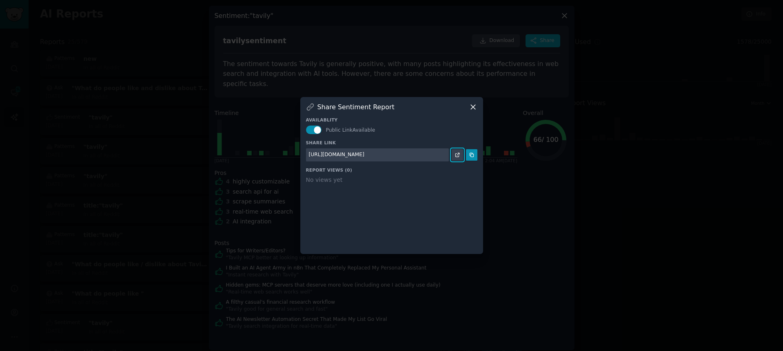
click at [457, 158] on link at bounding box center [457, 154] width 11 height 11
click at [473, 104] on icon at bounding box center [473, 107] width 9 height 9
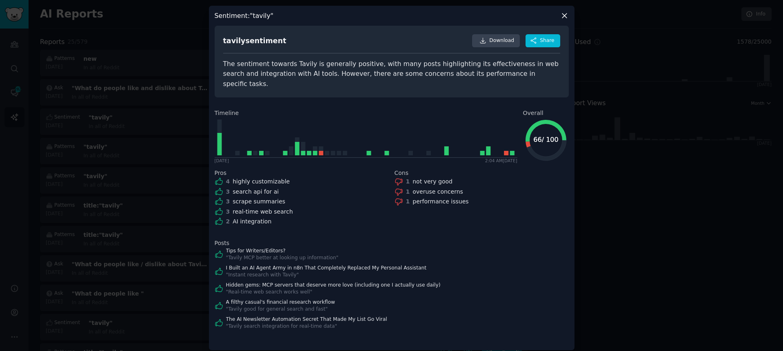
click at [177, 94] on div at bounding box center [391, 175] width 783 height 351
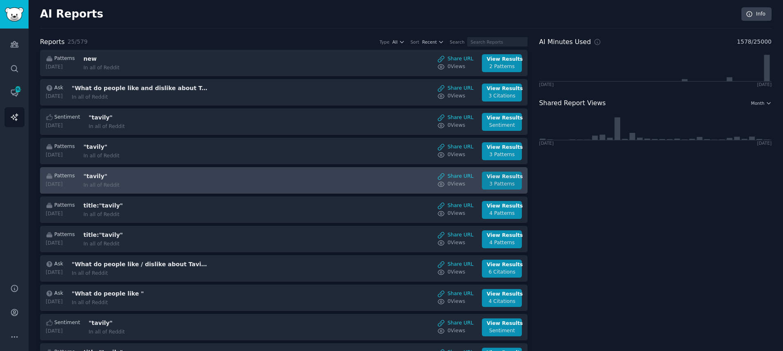
click at [504, 182] on div "3 Patterns" at bounding box center [502, 184] width 31 height 7
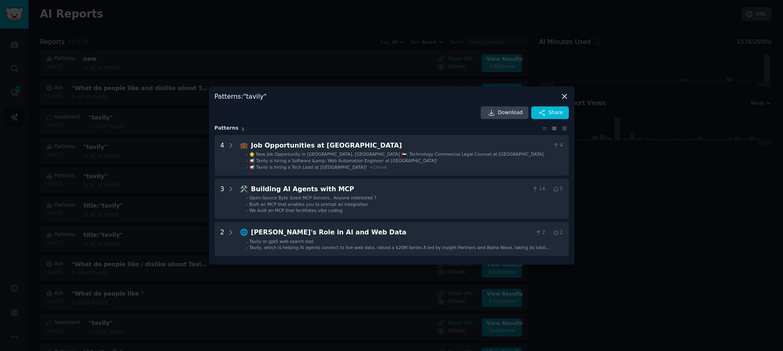
click at [91, 156] on div at bounding box center [391, 175] width 783 height 351
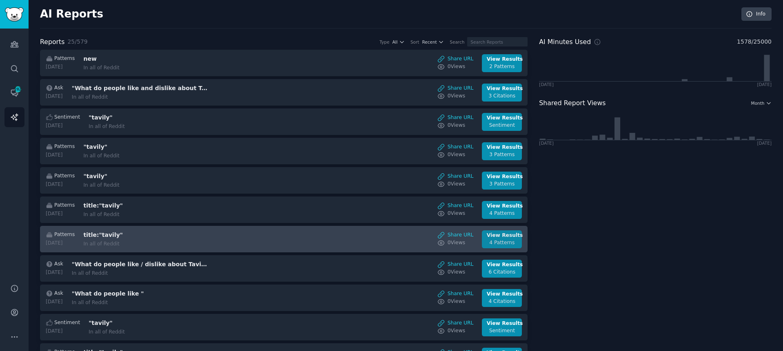
click at [512, 239] on div "View Results" at bounding box center [502, 235] width 31 height 7
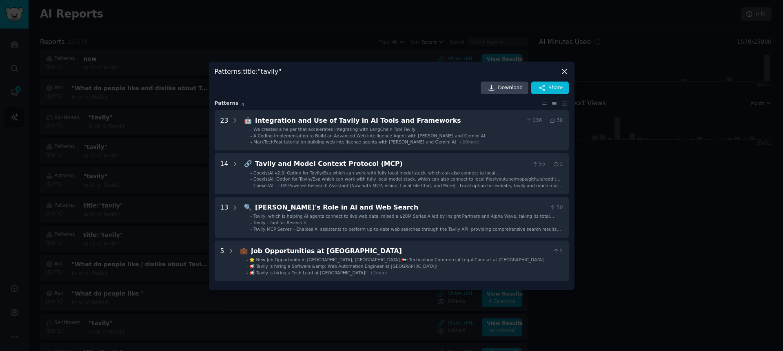
click at [334, 80] on div "Patterns : title:"tavily" Download Share Pattern s 4 23 🤖 Integration and Use o…" at bounding box center [392, 176] width 366 height 229
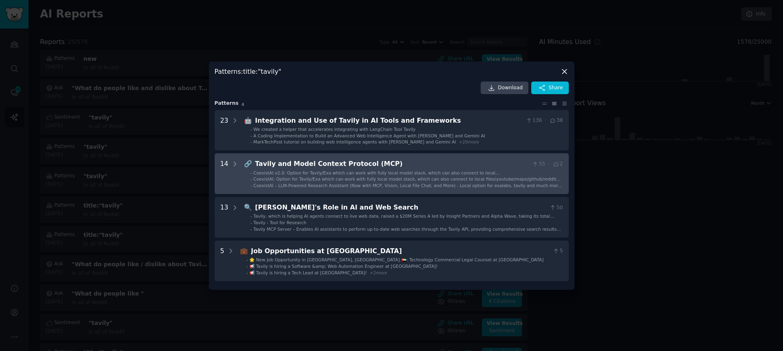
click at [324, 162] on div "Tavily and Model Context Protocol (MCP)" at bounding box center [392, 164] width 274 height 10
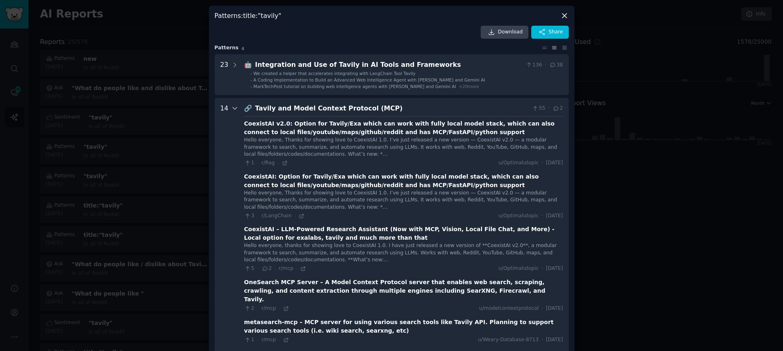
click at [231, 108] on icon at bounding box center [234, 108] width 7 height 7
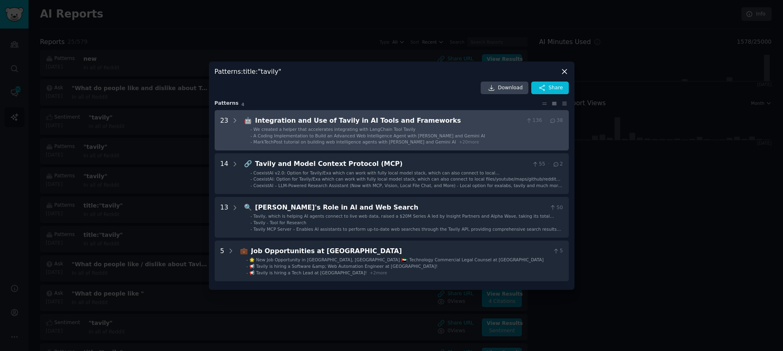
click at [271, 120] on div "Integration and Use of Tavily in AI Tools and Frameworks" at bounding box center [389, 121] width 268 height 10
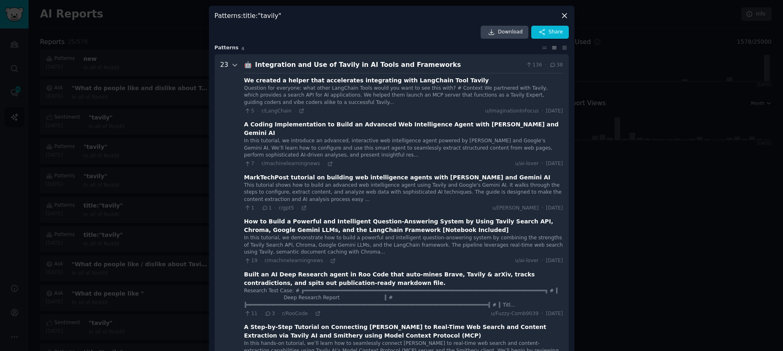
click at [234, 64] on icon at bounding box center [235, 65] width 4 height 2
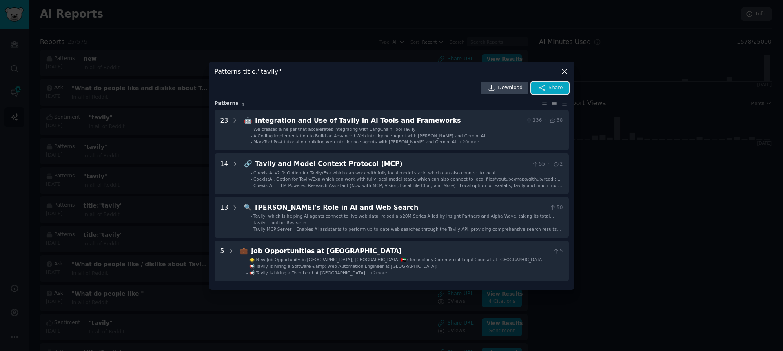
click at [557, 91] on span "Share" at bounding box center [556, 87] width 14 height 7
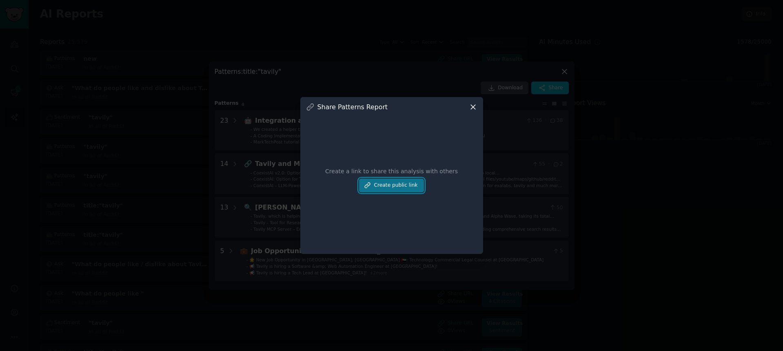
click at [409, 188] on button "Create public link" at bounding box center [391, 186] width 64 height 14
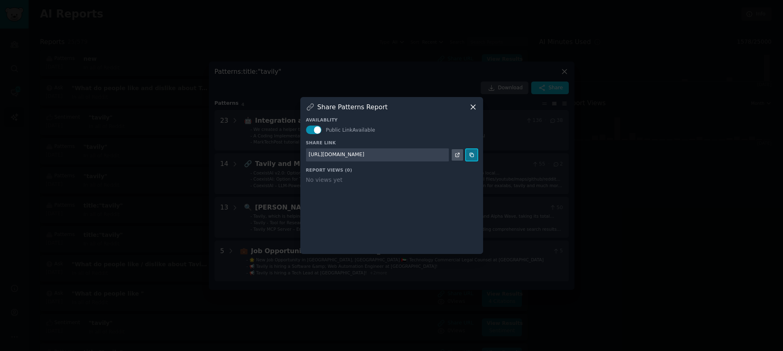
click at [472, 154] on icon at bounding box center [472, 155] width 4 height 4
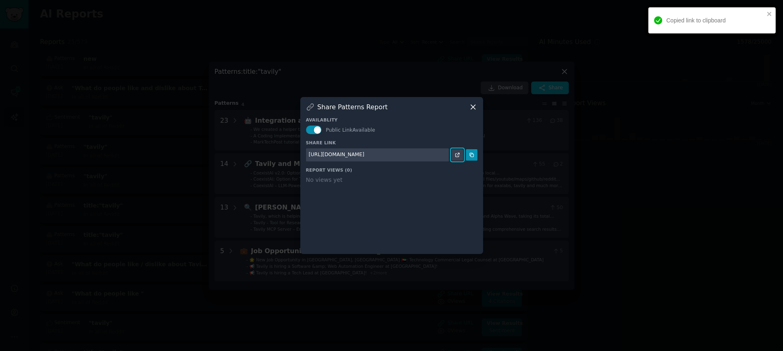
click at [456, 157] on icon at bounding box center [458, 155] width 4 height 4
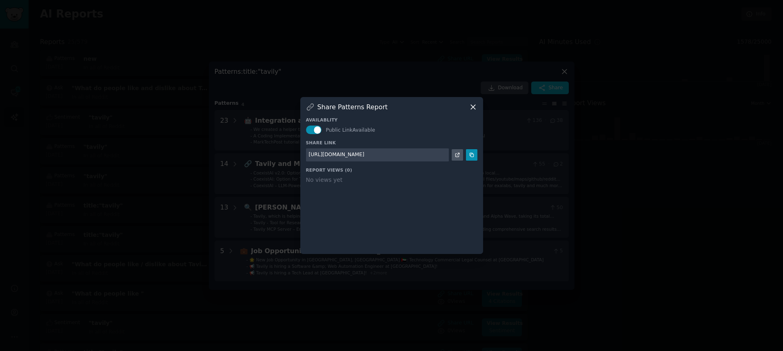
click at [102, 99] on div at bounding box center [391, 175] width 783 height 351
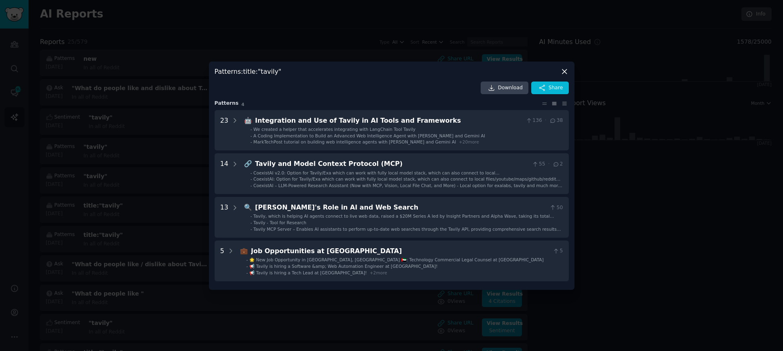
click at [138, 53] on div at bounding box center [391, 175] width 783 height 351
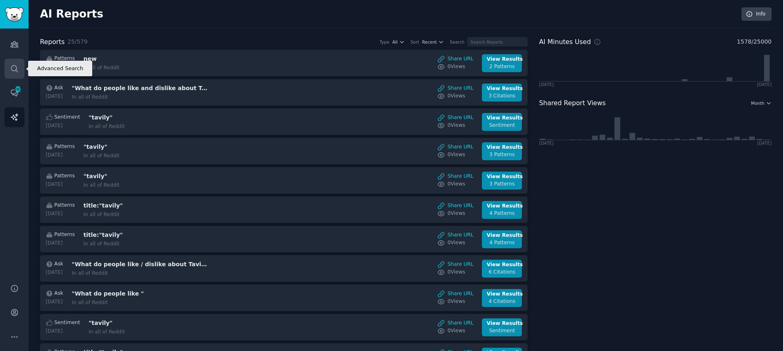
click at [23, 74] on link "Search" at bounding box center [14, 69] width 20 height 20
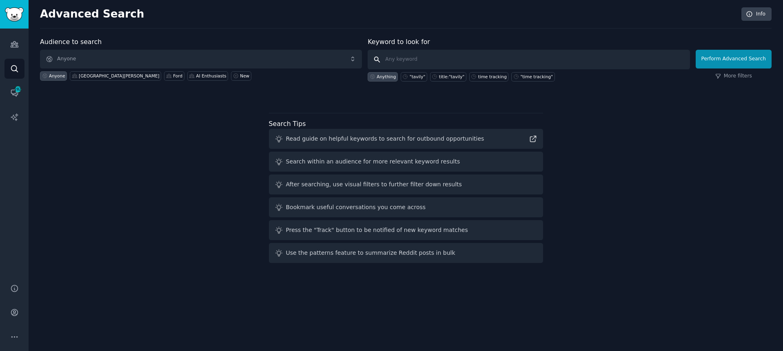
click at [477, 60] on input "text" at bounding box center [529, 60] width 322 height 20
type input ""exa""
click button "Perform Advanced Search" at bounding box center [734, 59] width 76 height 19
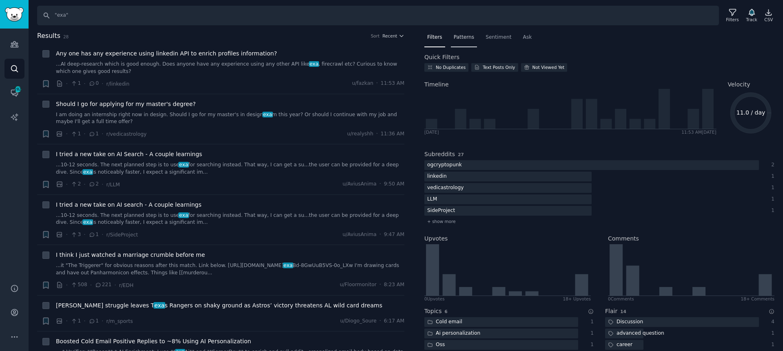
click at [465, 39] on span "Patterns" at bounding box center [464, 37] width 20 height 7
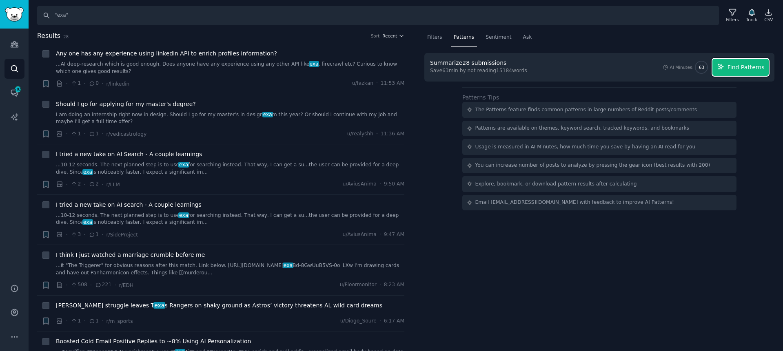
click at [732, 68] on span "Find Patterns" at bounding box center [746, 67] width 37 height 9
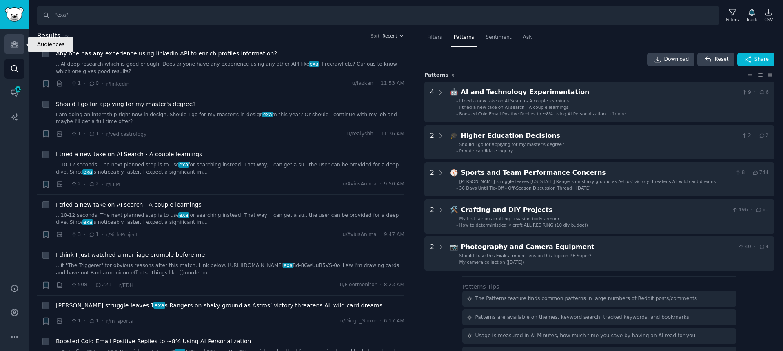
click at [11, 40] on icon "Sidebar" at bounding box center [14, 44] width 9 height 9
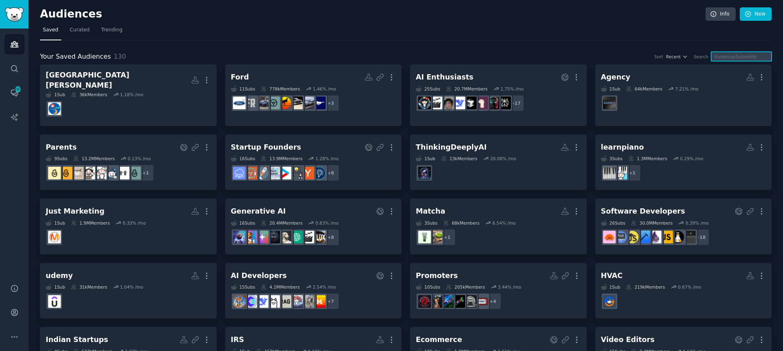
click at [734, 55] on input "text" at bounding box center [741, 56] width 60 height 9
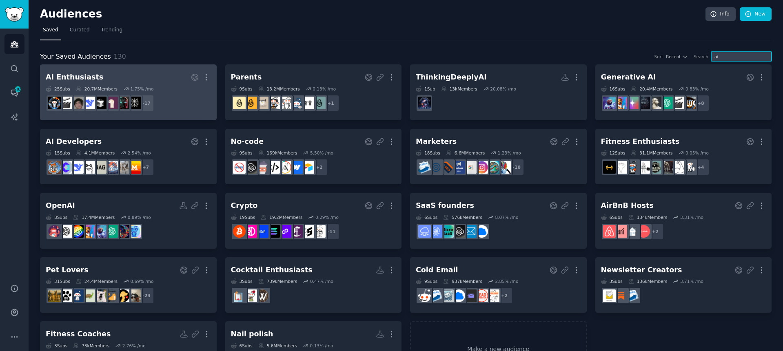
type input "ai"
click at [122, 71] on h2 "AI Enthusiasts More" at bounding box center [128, 77] width 165 height 14
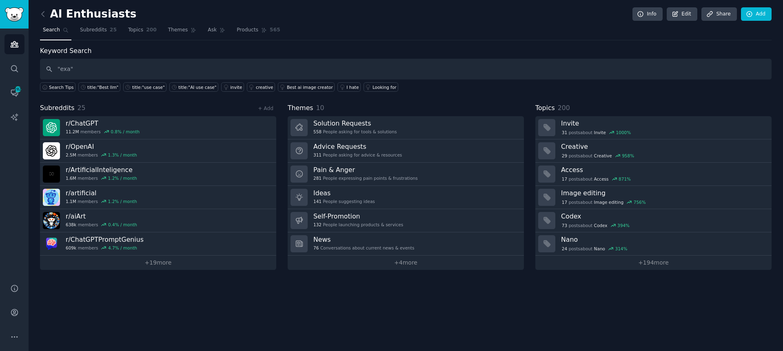
type input ""exa""
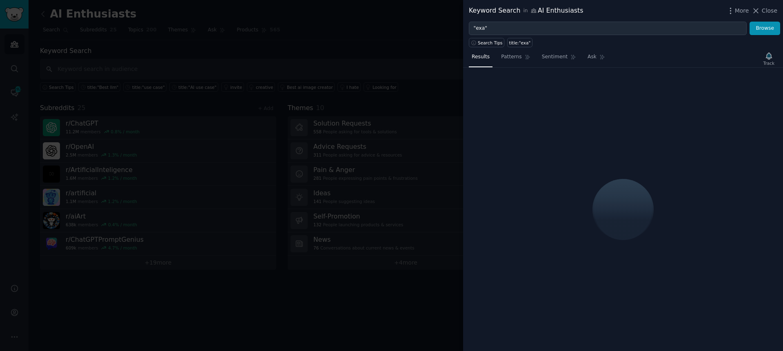
click at [676, 62] on div "Results Patterns Sentiment Ask Track" at bounding box center [623, 59] width 320 height 18
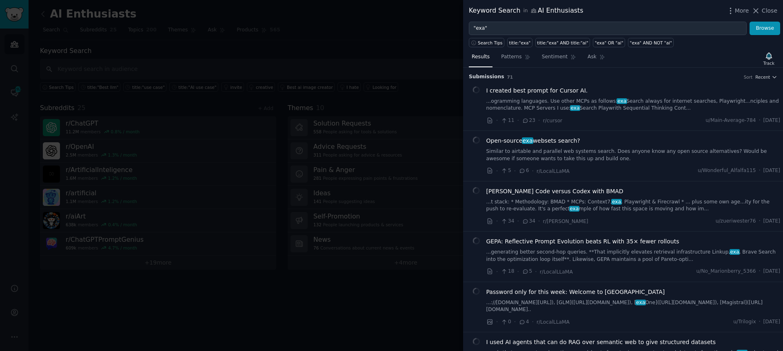
click at [669, 69] on div "Submission s 71 Sort Recent" at bounding box center [623, 74] width 309 height 13
click at [543, 59] on span "Sentiment" at bounding box center [555, 56] width 26 height 7
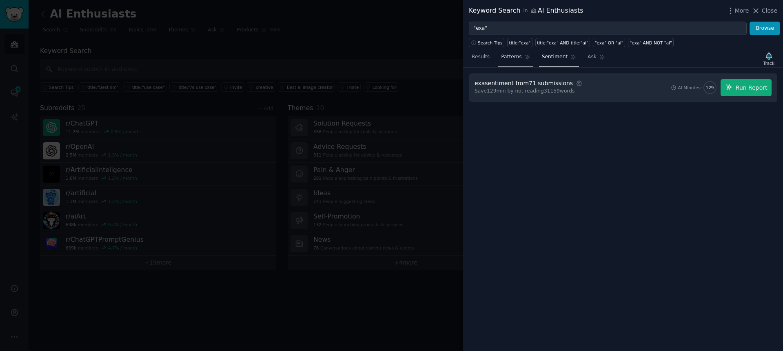
click at [506, 56] on span "Patterns" at bounding box center [511, 56] width 20 height 7
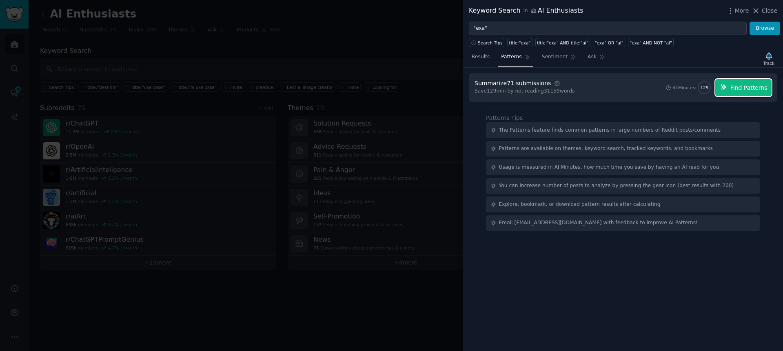
click at [750, 89] on span "Find Patterns" at bounding box center [749, 88] width 37 height 9
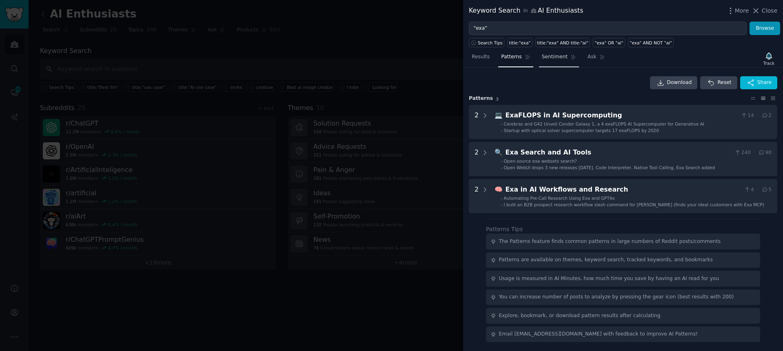
click at [557, 54] on span "Sentiment" at bounding box center [555, 56] width 26 height 7
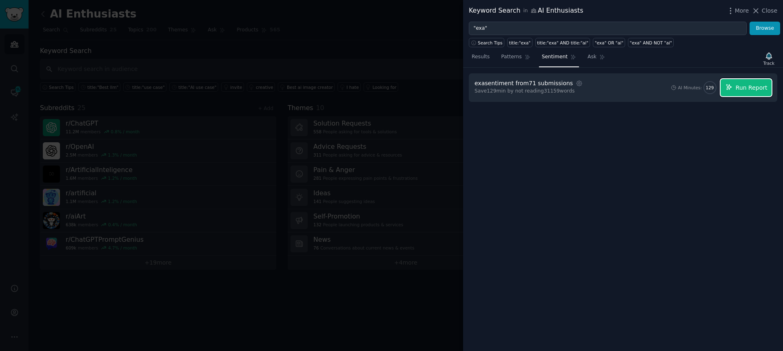
click at [748, 82] on button "Run Report" at bounding box center [746, 87] width 51 height 17
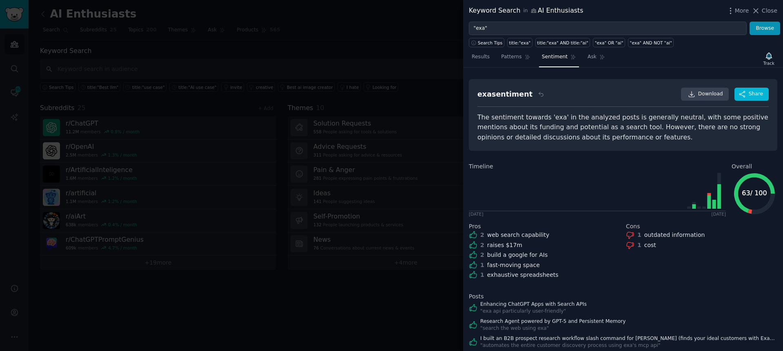
click at [674, 136] on div "The sentiment towards 'exa' in the analyzed posts is generally neutral, with so…" at bounding box center [623, 128] width 291 height 30
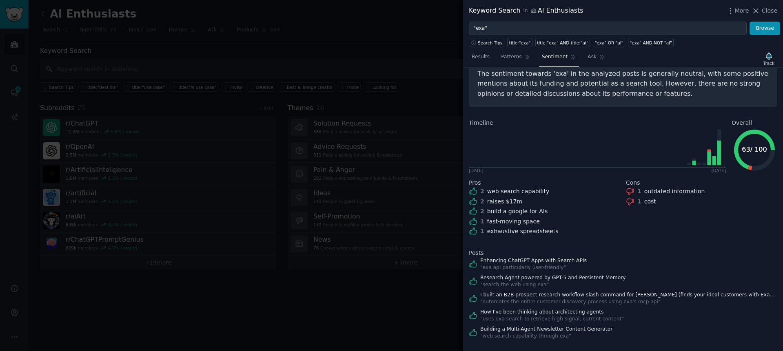
scroll to position [53, 0]
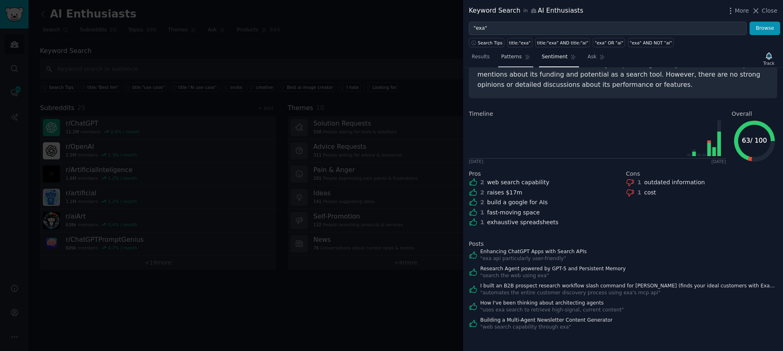
click at [525, 61] on link "Patterns" at bounding box center [515, 59] width 35 height 17
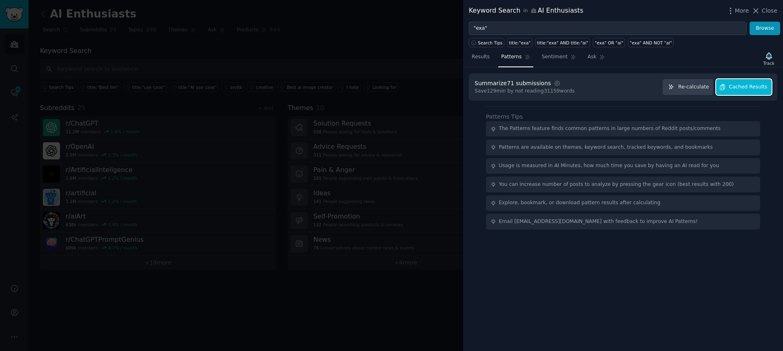
click at [745, 86] on span "Cached Results" at bounding box center [748, 87] width 38 height 7
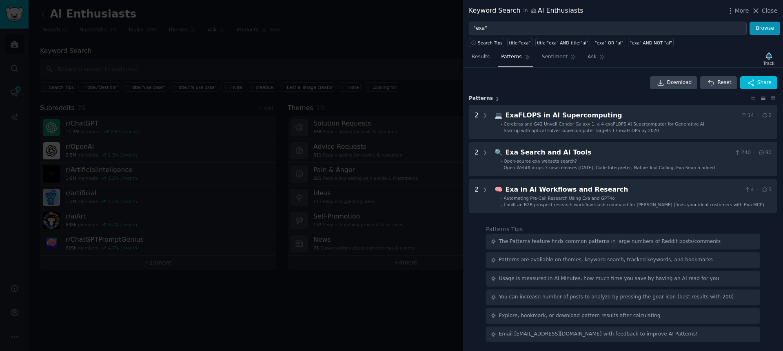
click at [628, 68] on div "Download Reset Share Pattern s 3 2 💻 ExaFLOPS in AI Supercomputing 14 · 2 - Cer…" at bounding box center [623, 210] width 320 height 284
click at [581, 51] on nav "Results Patterns Sentiment Ask" at bounding box center [538, 59] width 139 height 17
click at [588, 59] on span "Ask" at bounding box center [592, 56] width 9 height 7
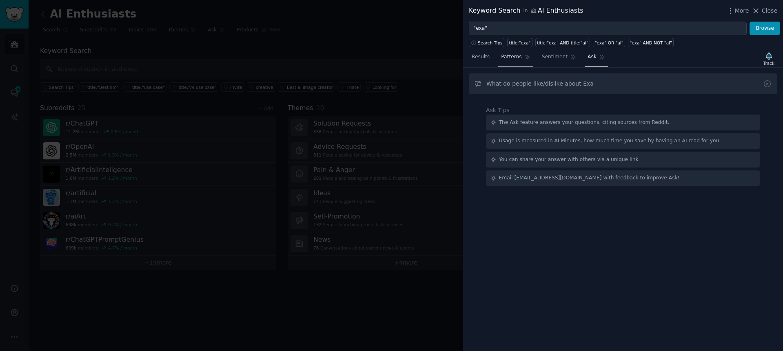
type input "What do people like/dislike about Exa"
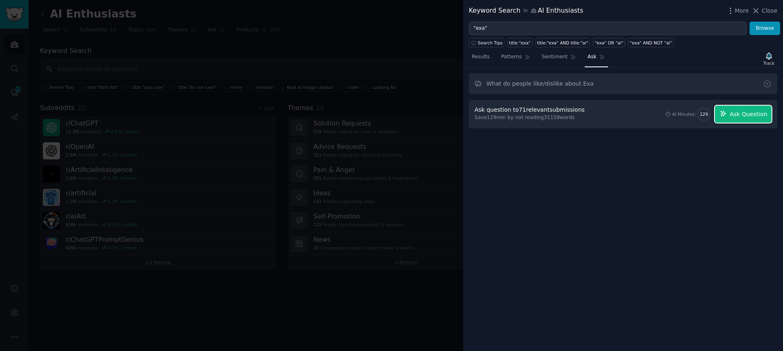
click at [749, 117] on span "Ask Question" at bounding box center [749, 114] width 38 height 9
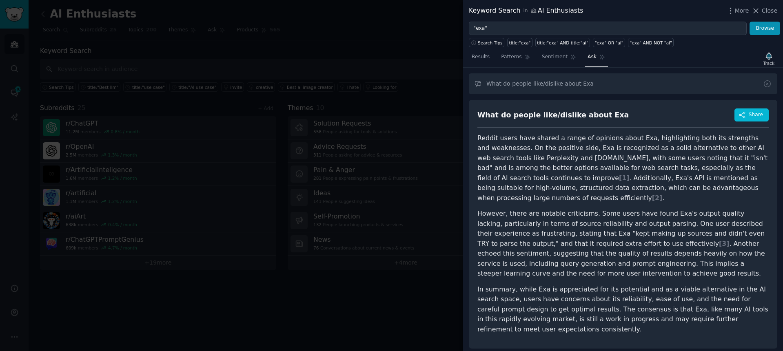
click at [632, 124] on div "What do people like/dislike about Exa Share" at bounding box center [623, 118] width 291 height 19
click at [753, 118] on span "Share" at bounding box center [756, 114] width 14 height 7
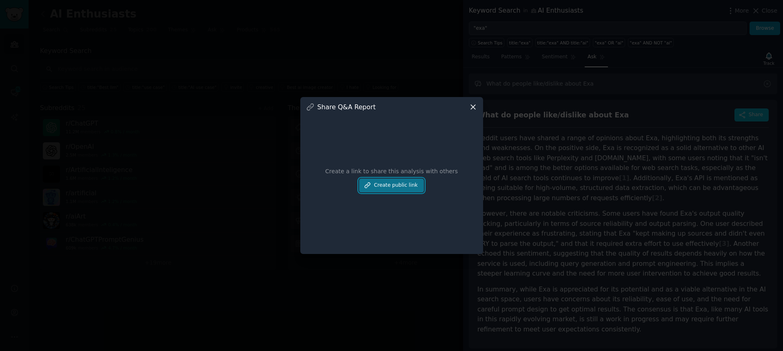
click at [376, 185] on button "Create public link" at bounding box center [391, 186] width 64 height 14
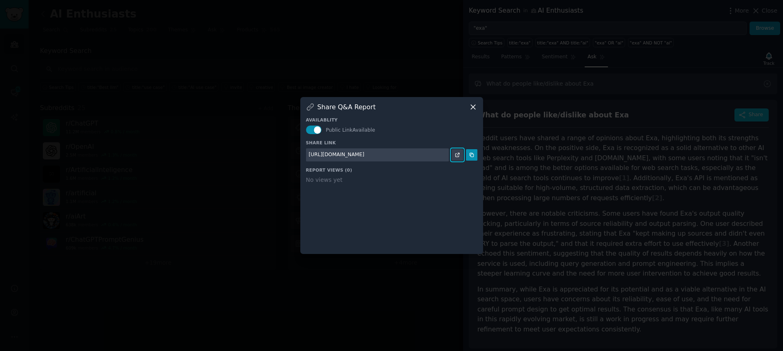
click at [457, 154] on icon at bounding box center [458, 155] width 6 height 6
click at [471, 105] on icon at bounding box center [473, 107] width 4 height 4
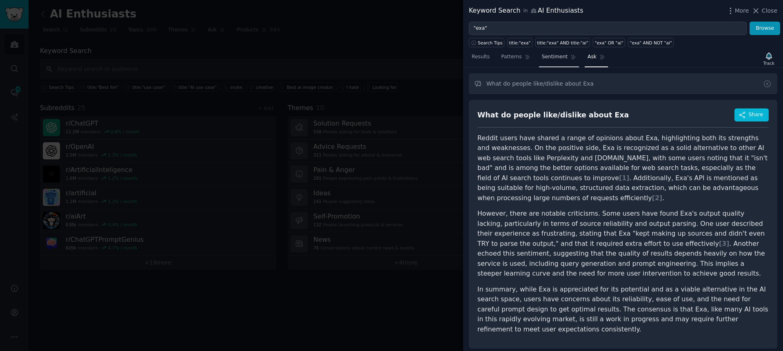
click at [561, 58] on span "Sentiment" at bounding box center [555, 56] width 26 height 7
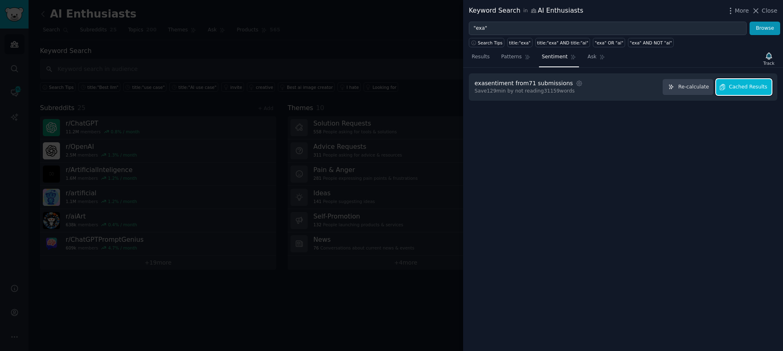
click at [742, 82] on button "Cached Results" at bounding box center [744, 87] width 56 height 16
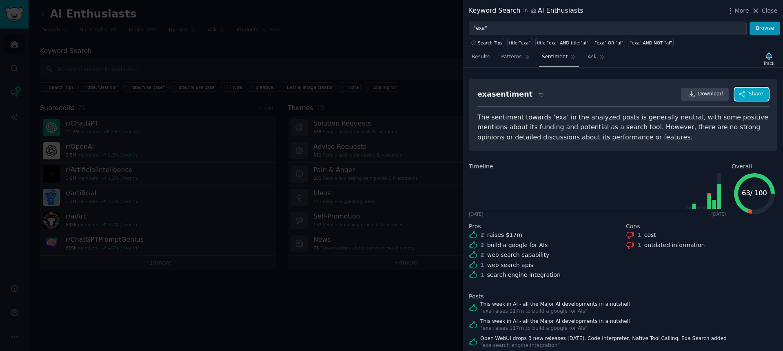
click at [753, 90] on button "Share" at bounding box center [752, 94] width 34 height 13
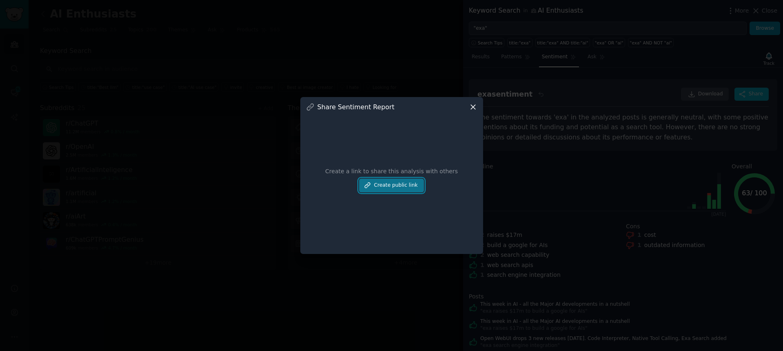
click at [413, 187] on button "Create public link" at bounding box center [391, 186] width 64 height 14
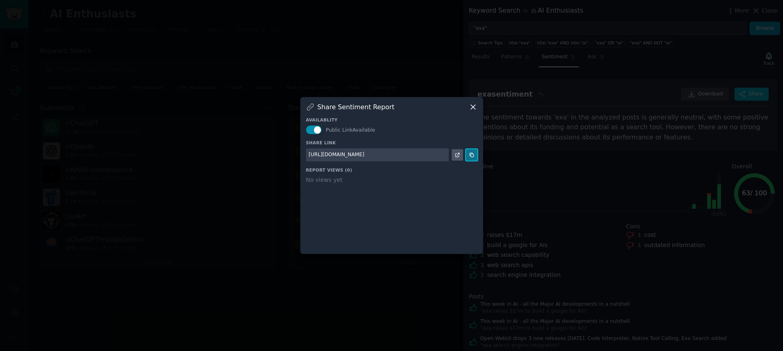
click at [471, 153] on icon at bounding box center [472, 155] width 6 height 6
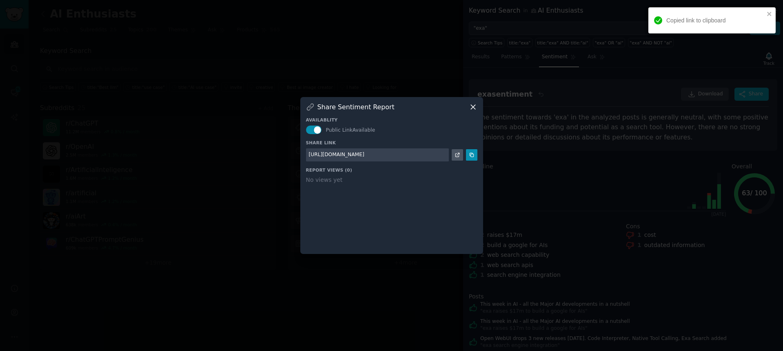
click at [472, 107] on icon at bounding box center [473, 107] width 9 height 9
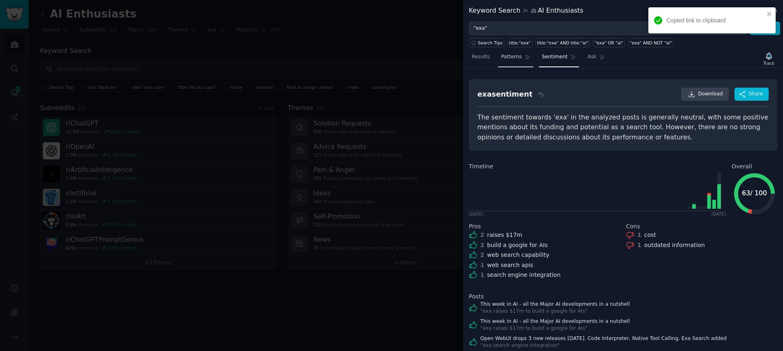
click at [507, 56] on span "Patterns" at bounding box center [511, 56] width 20 height 7
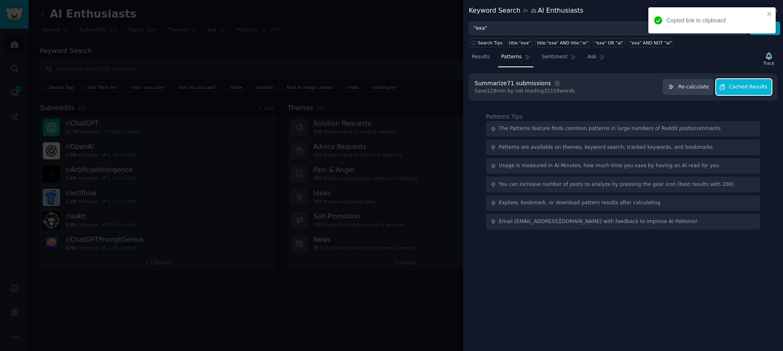
click at [758, 87] on span "Cached Results" at bounding box center [748, 87] width 38 height 7
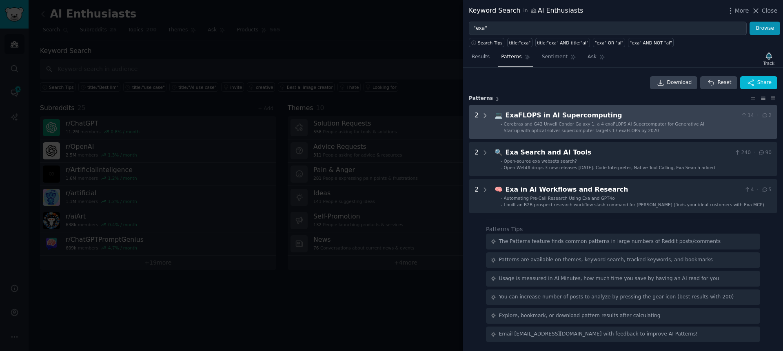
click at [487, 118] on icon at bounding box center [485, 115] width 7 height 7
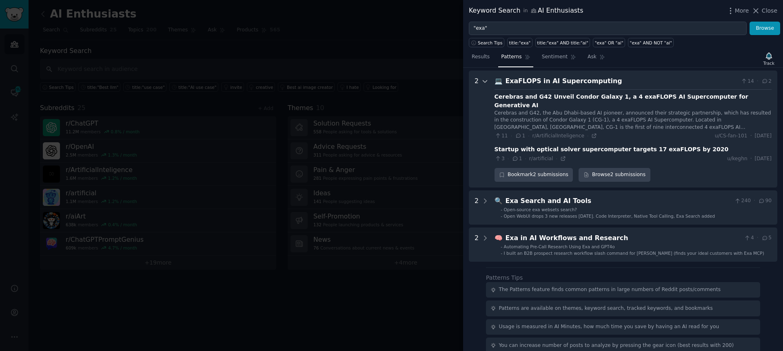
scroll to position [37, 0]
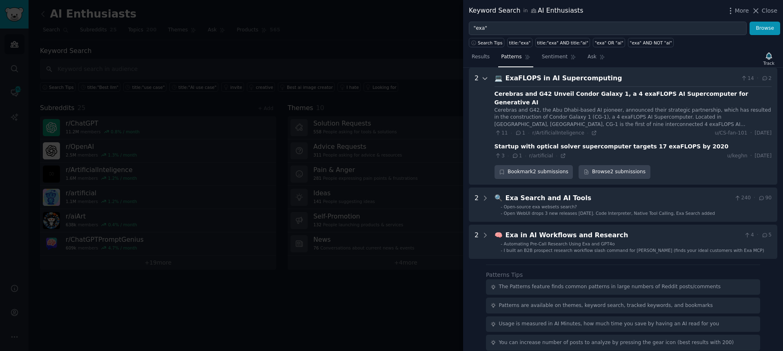
click at [485, 77] on icon at bounding box center [485, 78] width 7 height 7
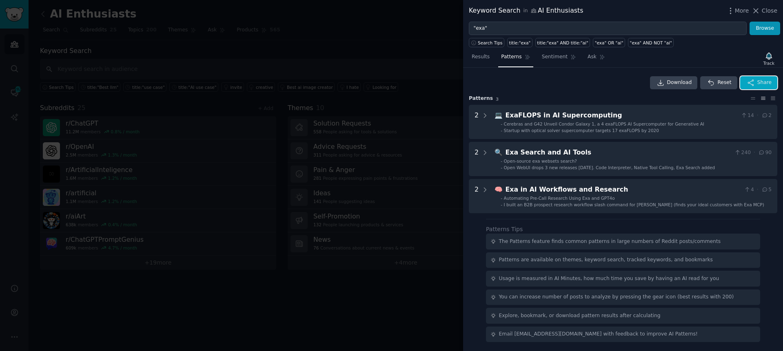
click at [756, 82] on button "Share" at bounding box center [758, 82] width 37 height 13
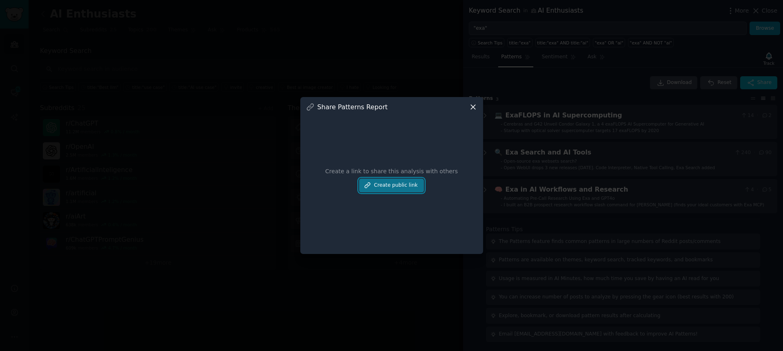
click at [414, 181] on button "Create public link" at bounding box center [391, 186] width 64 height 14
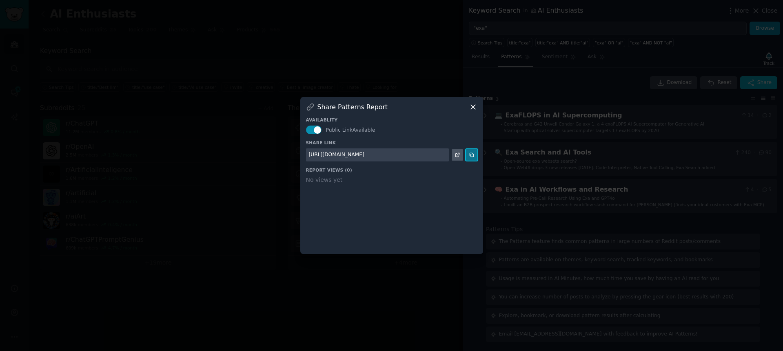
click at [469, 156] on icon at bounding box center [472, 155] width 6 height 6
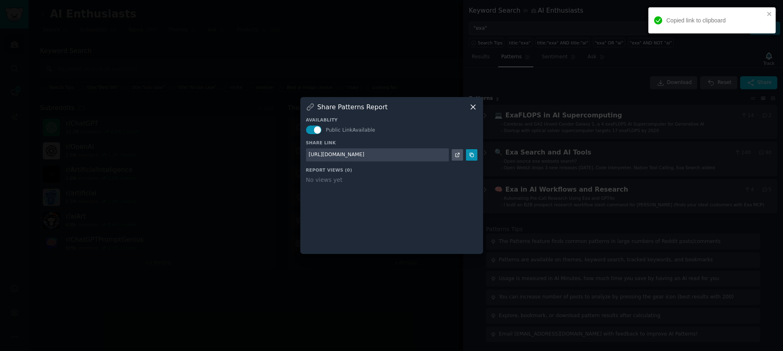
click at [596, 133] on div at bounding box center [391, 175] width 783 height 351
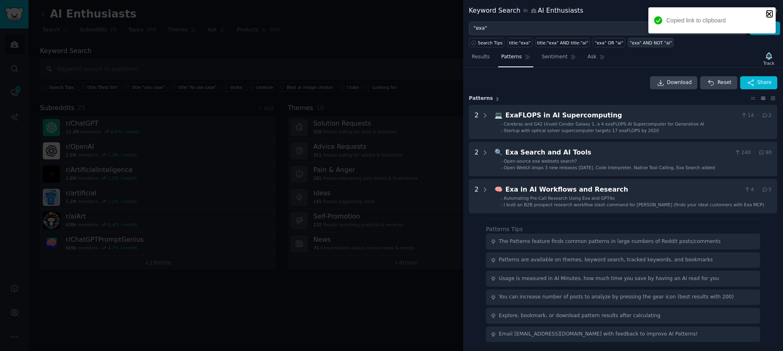
drag, startPoint x: 769, startPoint y: 11, endPoint x: 654, endPoint y: 44, distance: 120.0
click at [769, 11] on icon "close" at bounding box center [770, 14] width 6 height 7
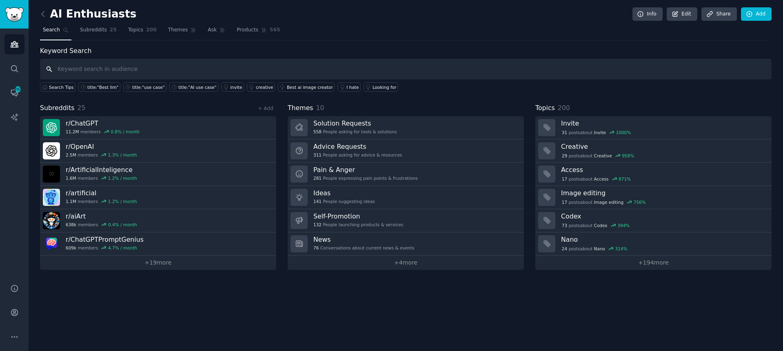
click at [231, 73] on input "text" at bounding box center [406, 69] width 732 height 21
type input ""Firecrawl":"
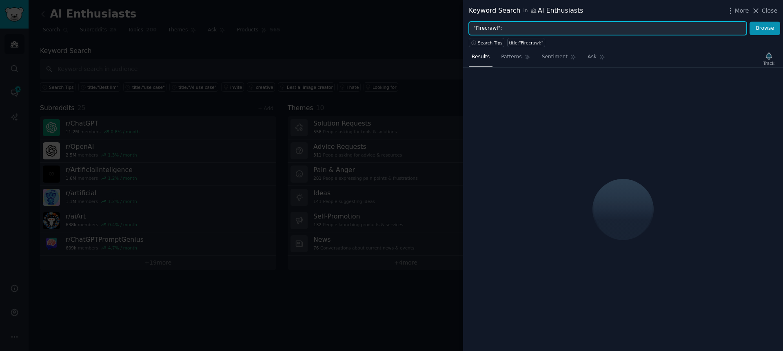
click at [519, 28] on input ""Firecrawl":" at bounding box center [608, 29] width 278 height 14
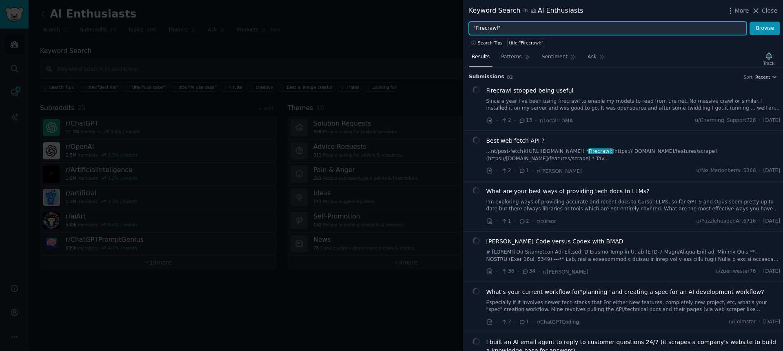
type input ""Firecrawl""
click at [750, 22] on button "Browse" at bounding box center [765, 29] width 31 height 14
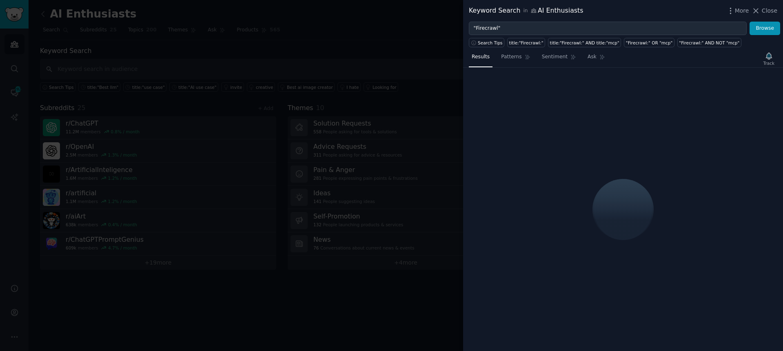
click at [687, 65] on div "Results Patterns Sentiment Ask Track" at bounding box center [623, 59] width 320 height 18
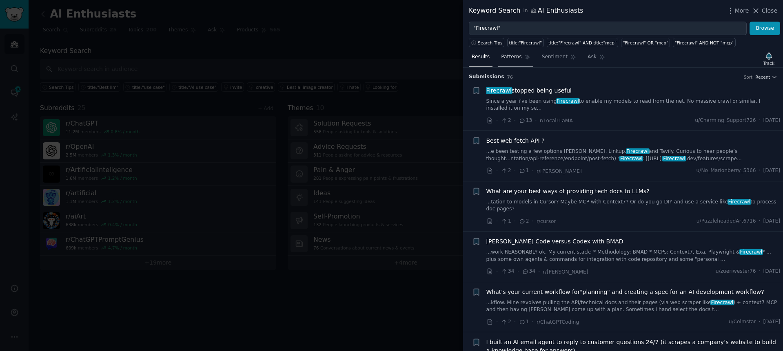
click at [512, 58] on span "Patterns" at bounding box center [511, 56] width 20 height 7
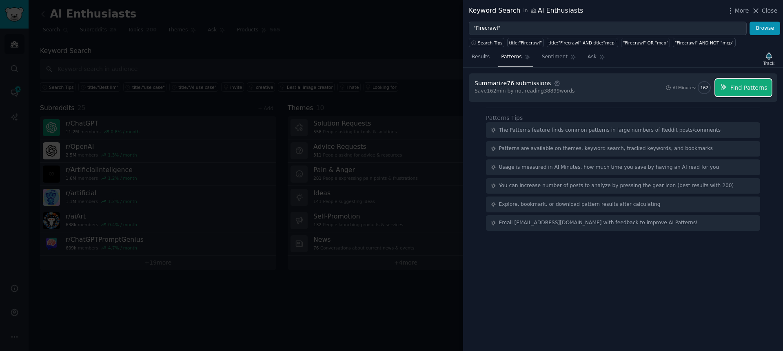
click at [761, 91] on span "Find Patterns" at bounding box center [749, 88] width 37 height 9
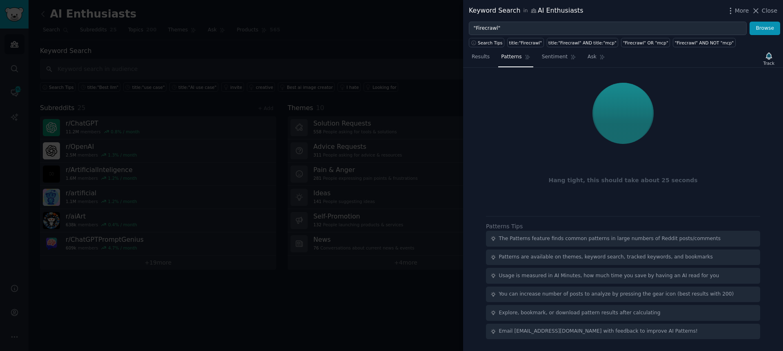
click at [626, 54] on div "Results Patterns Sentiment Ask Track" at bounding box center [623, 59] width 320 height 18
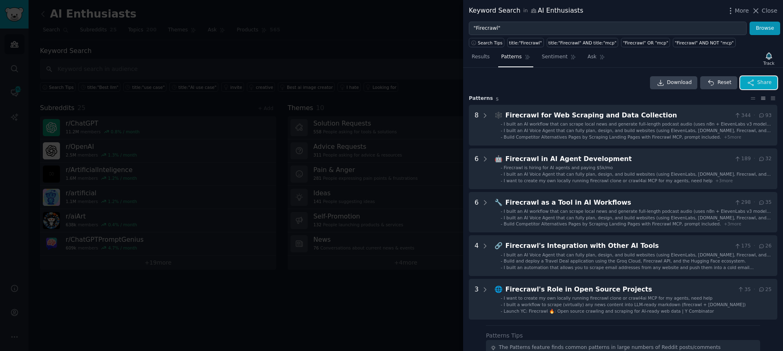
click at [754, 84] on button "Share" at bounding box center [758, 82] width 37 height 13
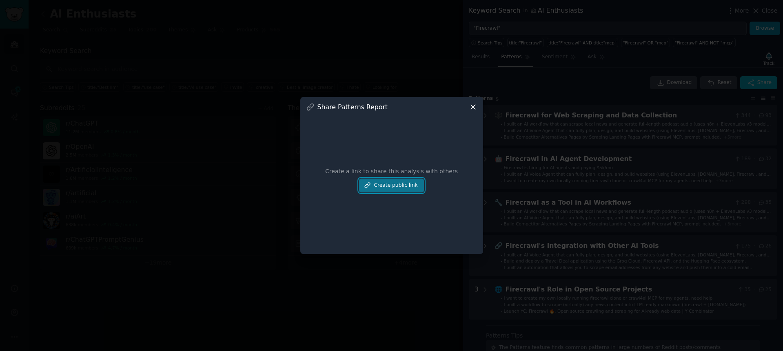
click at [383, 187] on button "Create public link" at bounding box center [391, 186] width 64 height 14
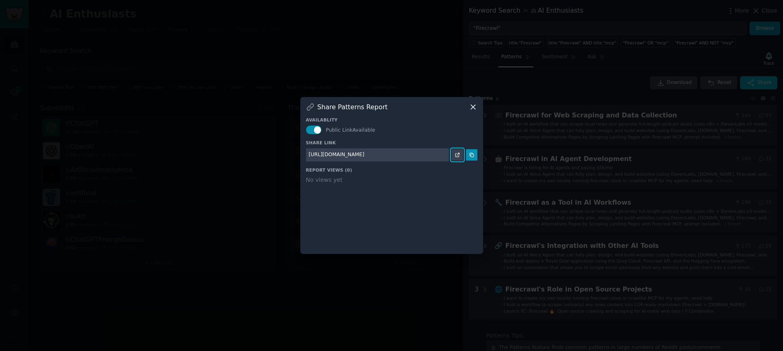
click at [459, 157] on icon at bounding box center [458, 155] width 4 height 4
click at [571, 95] on div at bounding box center [391, 175] width 783 height 351
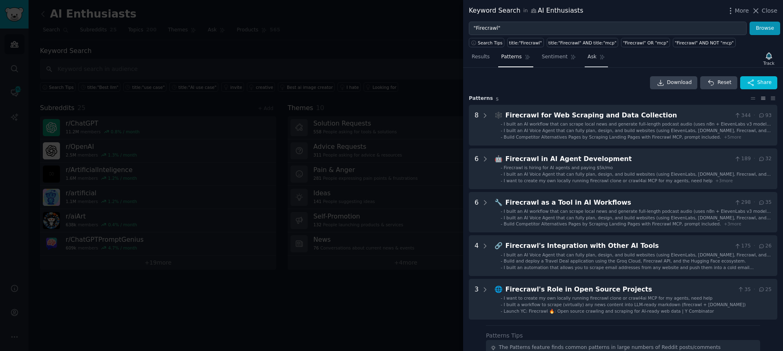
click at [591, 56] on span "Ask" at bounding box center [592, 56] width 9 height 7
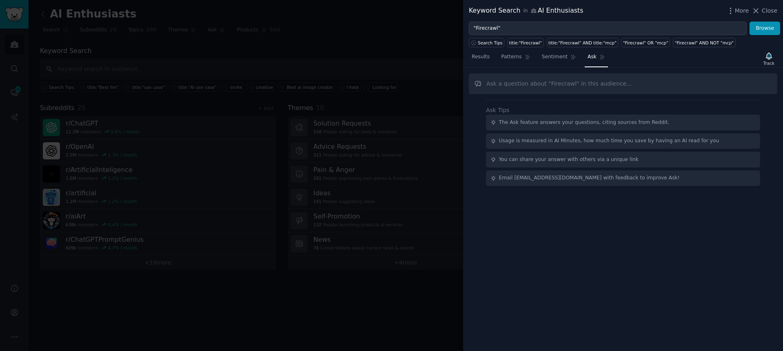
click at [564, 89] on input "text" at bounding box center [623, 83] width 309 height 21
type input "What do people like/dislike about Firecrawl"
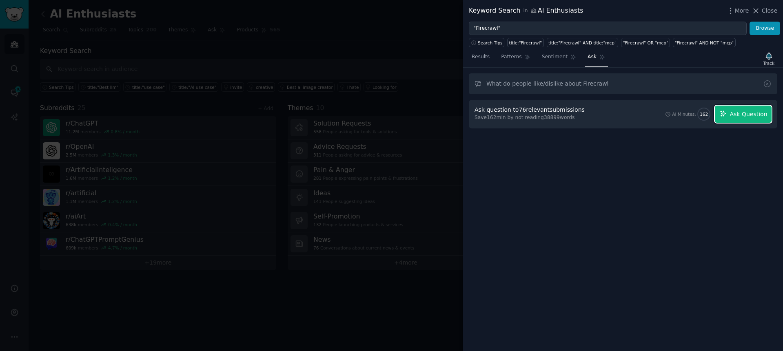
click at [729, 116] on button "Ask Question" at bounding box center [743, 114] width 57 height 17
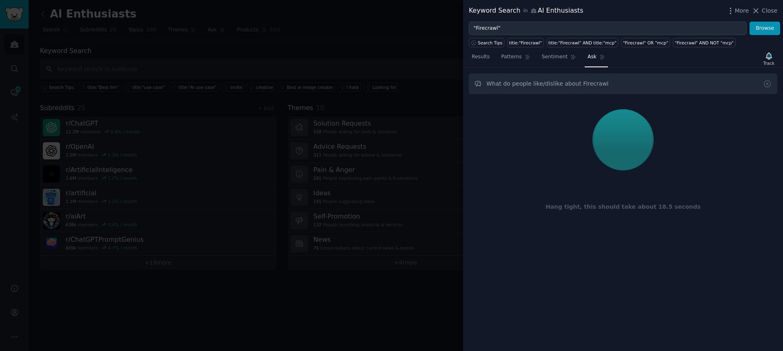
click at [668, 65] on div "Results Patterns Sentiment Ask Track" at bounding box center [623, 59] width 320 height 18
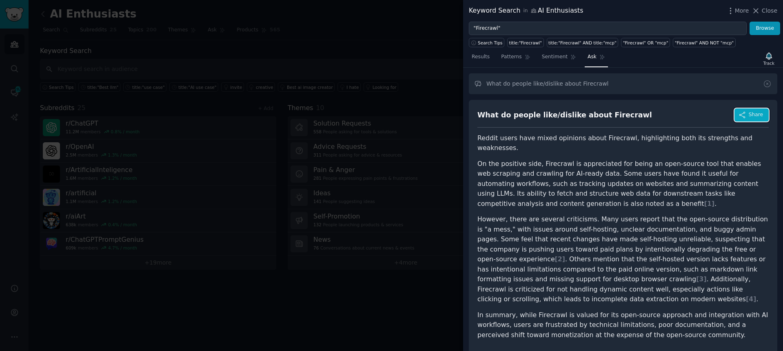
click at [748, 110] on button "Share" at bounding box center [752, 115] width 34 height 13
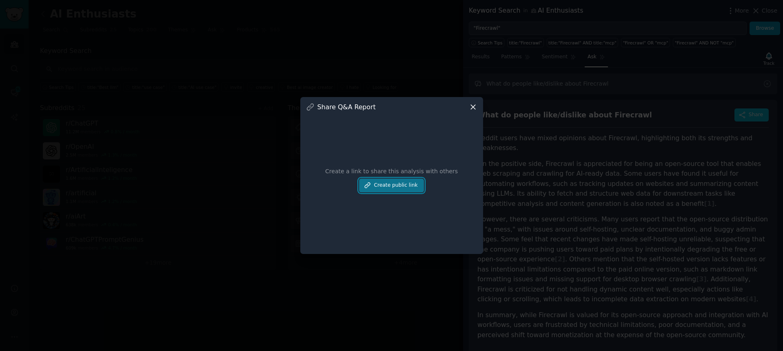
click at [380, 189] on button "Create public link" at bounding box center [391, 186] width 64 height 14
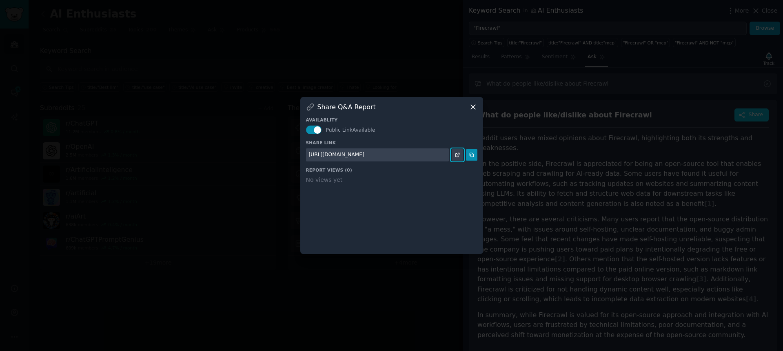
click at [461, 155] on link at bounding box center [457, 154] width 11 height 11
click at [619, 98] on div at bounding box center [391, 175] width 783 height 351
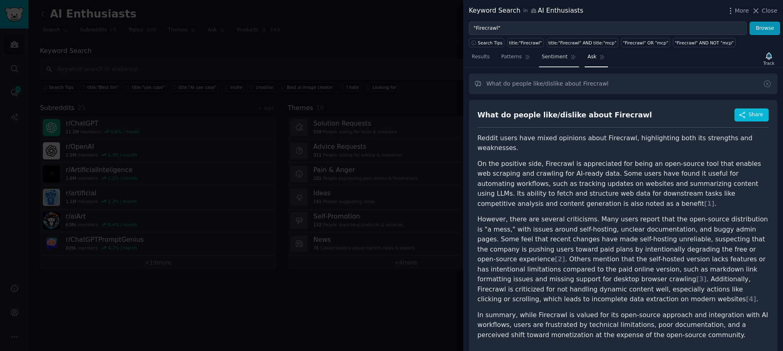
click at [567, 63] on link "Sentiment" at bounding box center [559, 59] width 40 height 17
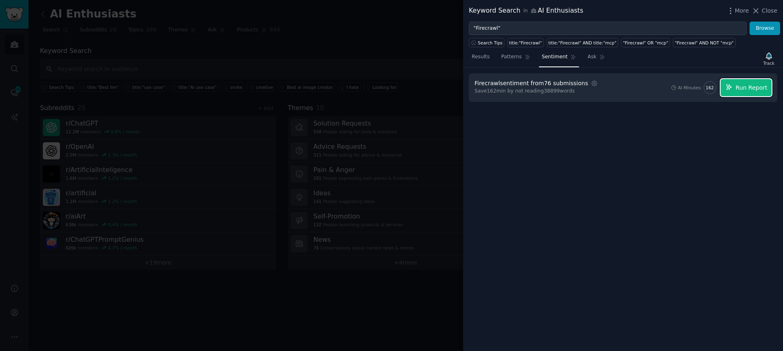
click at [737, 84] on span "Run Report" at bounding box center [752, 88] width 32 height 9
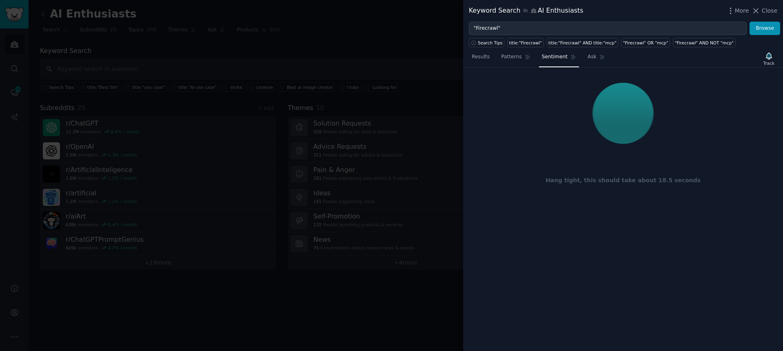
click at [697, 61] on div "Results Patterns Sentiment Ask Track" at bounding box center [623, 59] width 320 height 18
click at [687, 58] on div "Results Patterns Sentiment Ask Track" at bounding box center [623, 59] width 320 height 18
click at [690, 59] on div "Results Patterns Sentiment Ask Track" at bounding box center [623, 59] width 320 height 18
click at [678, 60] on div "Results Patterns Sentiment Ask Track" at bounding box center [623, 59] width 320 height 18
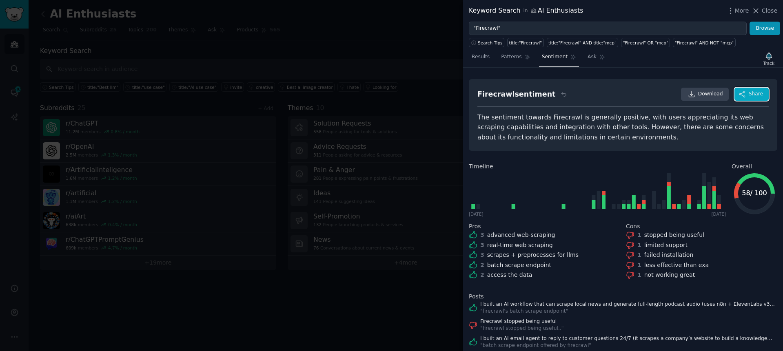
click at [745, 95] on button "Share" at bounding box center [752, 94] width 34 height 13
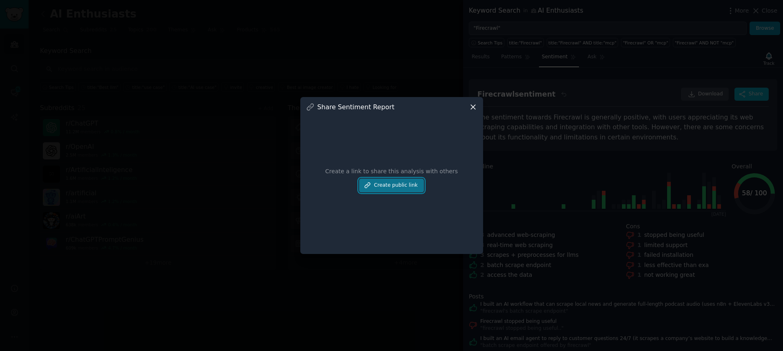
click at [399, 187] on button "Create public link" at bounding box center [391, 186] width 64 height 14
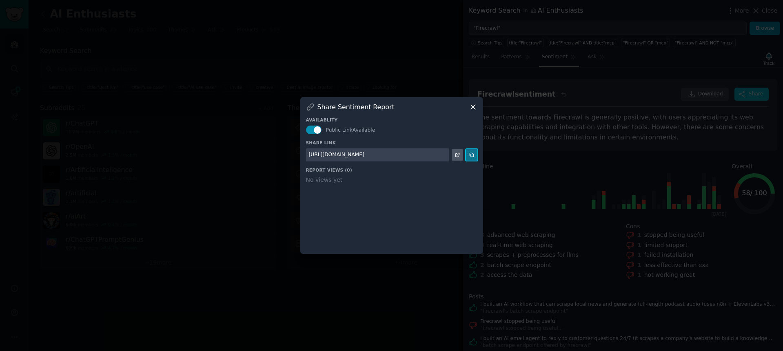
click at [473, 156] on icon at bounding box center [472, 155] width 6 height 6
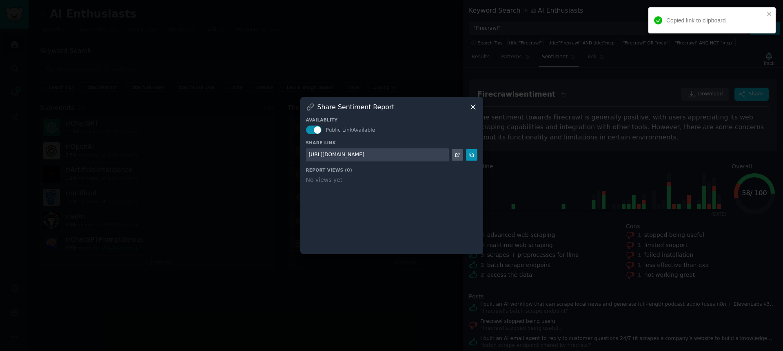
click at [618, 138] on div at bounding box center [391, 175] width 783 height 351
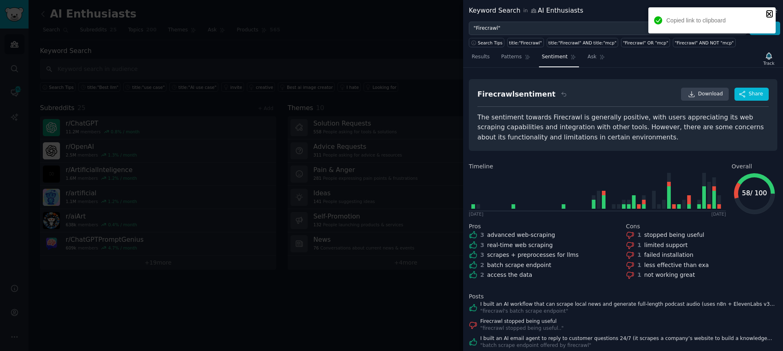
click at [768, 12] on icon "close" at bounding box center [770, 14] width 6 height 7
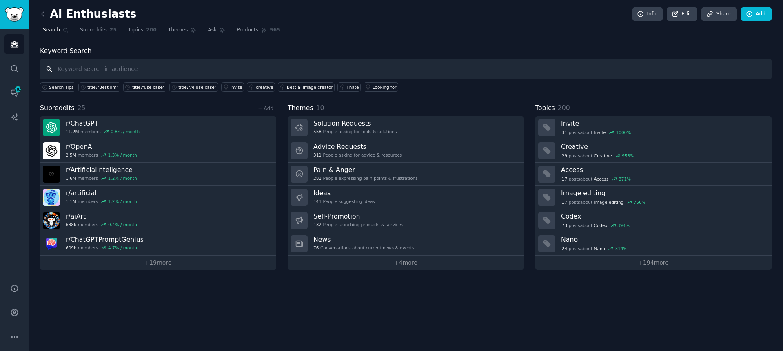
click at [128, 67] on input "text" at bounding box center [406, 69] width 732 height 21
type input ""Perplexity API""
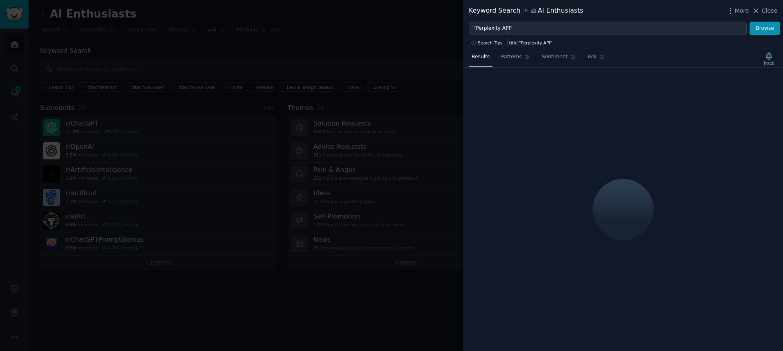
click at [677, 62] on div "Results Patterns Sentiment Ask Track" at bounding box center [623, 59] width 320 height 18
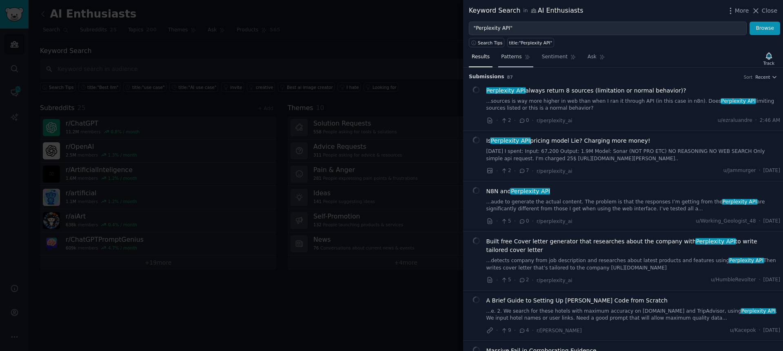
click at [518, 56] on span "Patterns" at bounding box center [511, 56] width 20 height 7
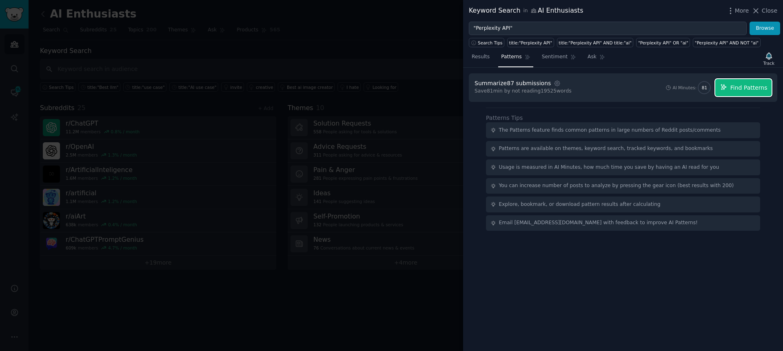
click at [731, 84] on span "Find Patterns" at bounding box center [749, 88] width 37 height 9
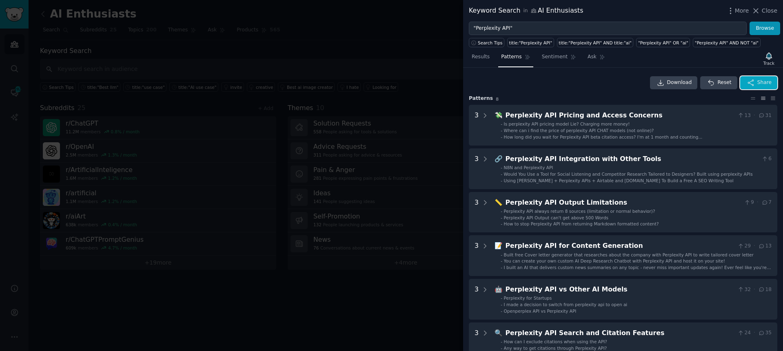
click at [766, 80] on span "Share" at bounding box center [765, 82] width 14 height 7
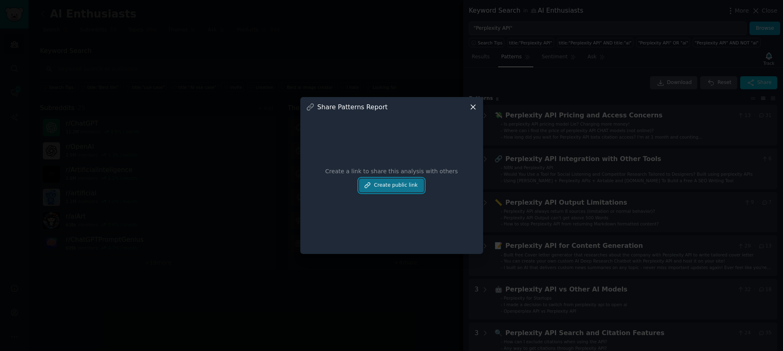
click at [409, 185] on button "Create public link" at bounding box center [391, 186] width 64 height 14
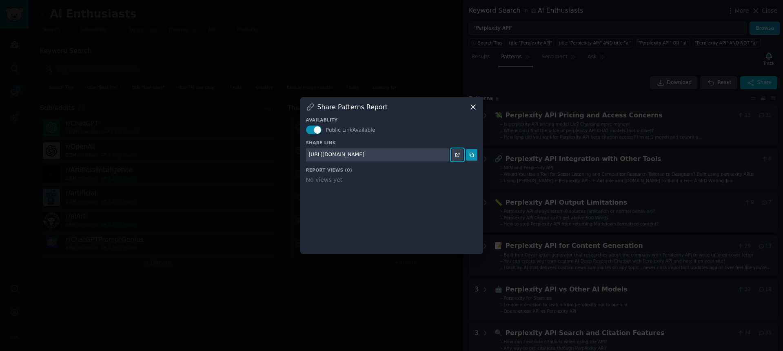
click at [460, 156] on link at bounding box center [457, 154] width 11 height 11
click at [635, 67] on div at bounding box center [391, 175] width 783 height 351
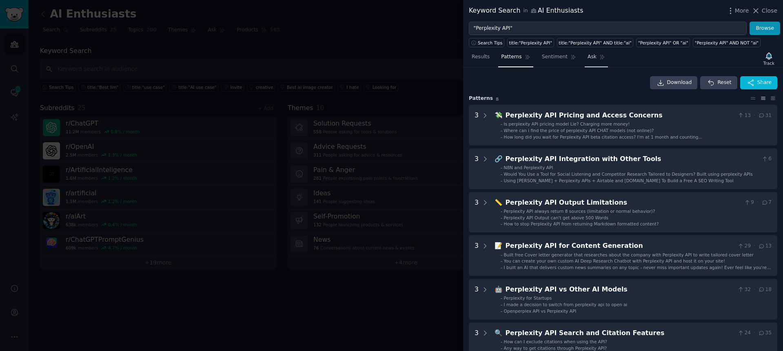
click at [588, 59] on span "Ask" at bounding box center [592, 56] width 9 height 7
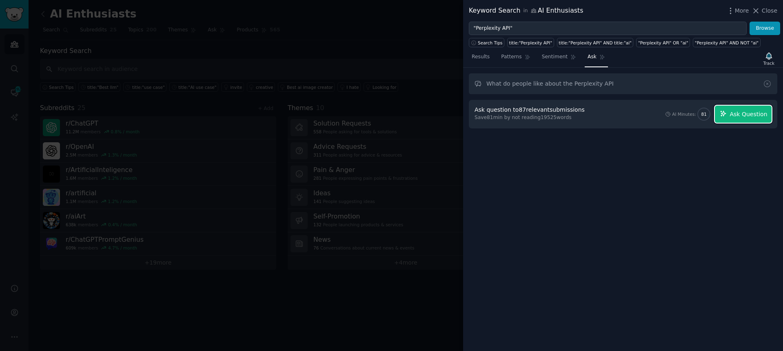
click at [744, 121] on button "Ask Question" at bounding box center [743, 114] width 57 height 17
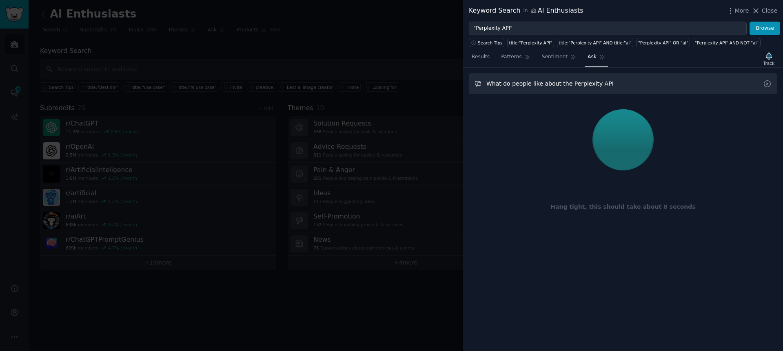
click at [539, 84] on input "What do people like about the Perplexity API" at bounding box center [623, 83] width 309 height 21
type input "What do people like / dislike about the Perplexity API"
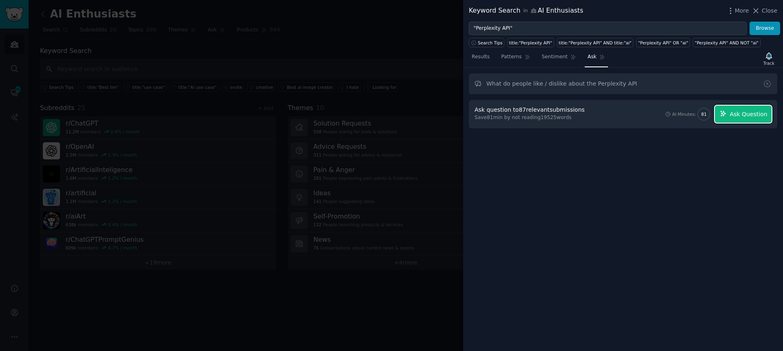
click at [734, 114] on span "Ask Question" at bounding box center [749, 114] width 38 height 9
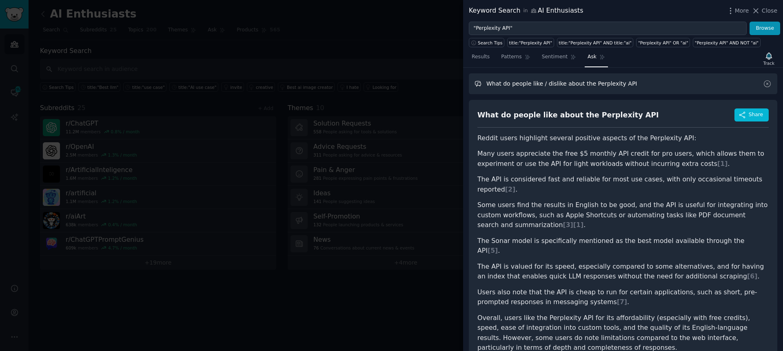
click at [652, 82] on input "What do people like / dislike about the Perplexity API" at bounding box center [623, 83] width 309 height 21
click at [763, 85] on icon at bounding box center [767, 84] width 9 height 9
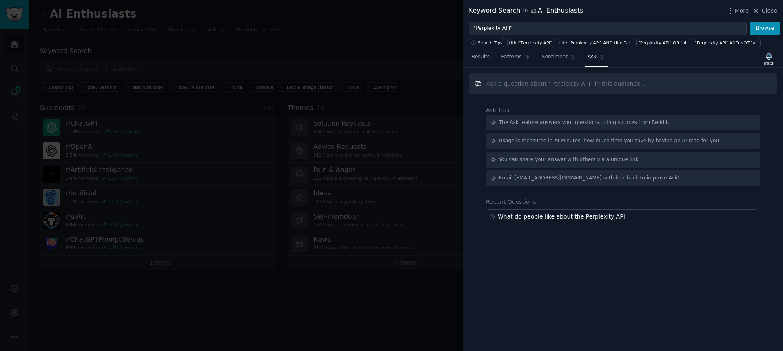
click at [651, 83] on input "text" at bounding box center [623, 83] width 309 height 21
paste input "What do people like / dislike about the Perplexity API"
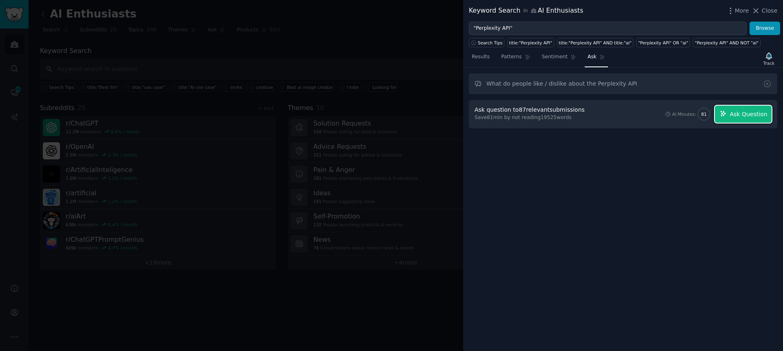
click at [749, 112] on span "Ask Question" at bounding box center [749, 114] width 38 height 9
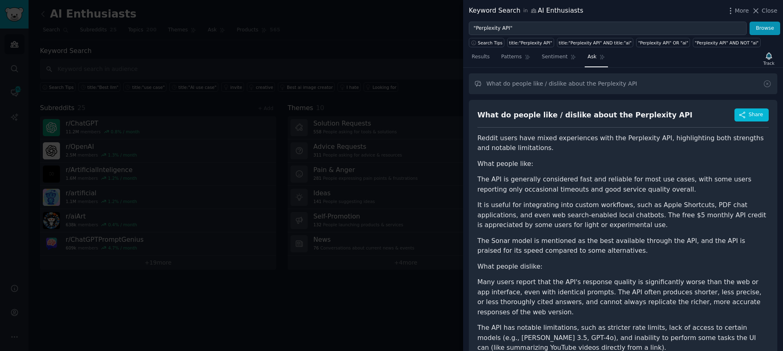
click at [649, 193] on li "The API is generally considered fast and reliable for most use cases, with some…" at bounding box center [623, 185] width 291 height 20
click at [541, 86] on input "What do people like / dislike about the Perplexity API" at bounding box center [623, 83] width 309 height 21
type input "What do people like and dislike about the Perplexity API"
click at [769, 83] on icon at bounding box center [768, 84] width 7 height 7
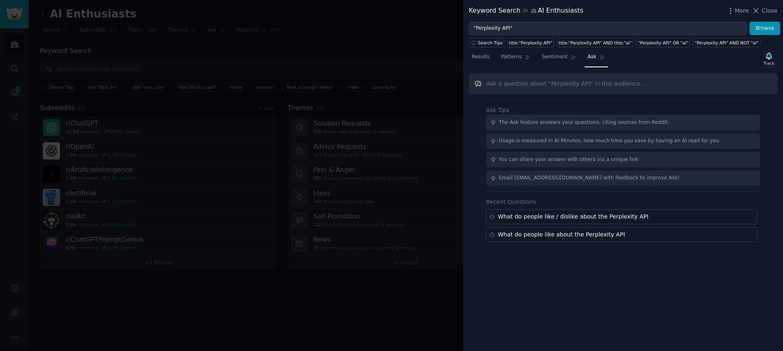
click at [642, 84] on input "text" at bounding box center [623, 83] width 309 height 21
paste input "What do people like and dislike about the Perplexity API"
type input "What do people like and dislike about the Perplexity API"
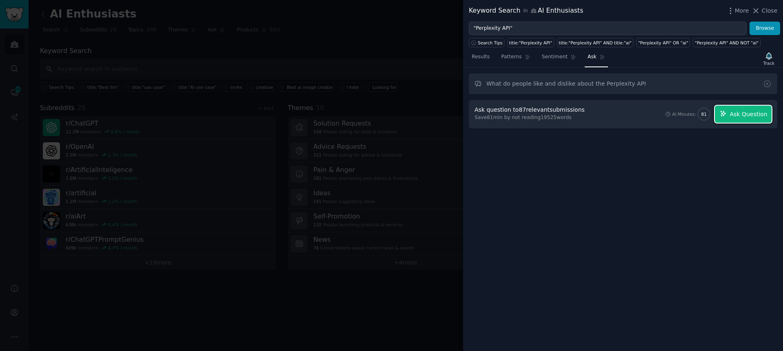
click at [755, 112] on span "Ask Question" at bounding box center [749, 114] width 38 height 9
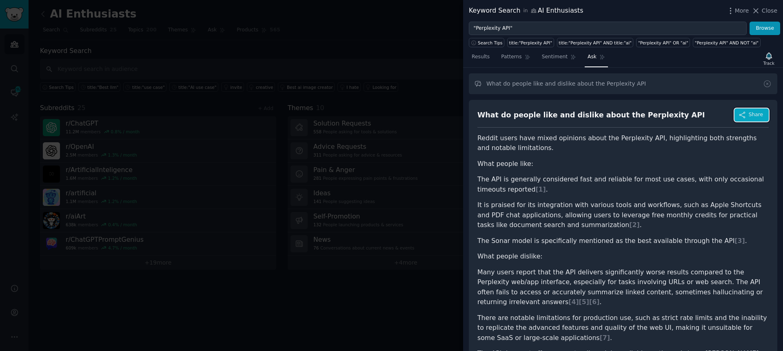
click at [760, 110] on button "Share" at bounding box center [752, 115] width 34 height 13
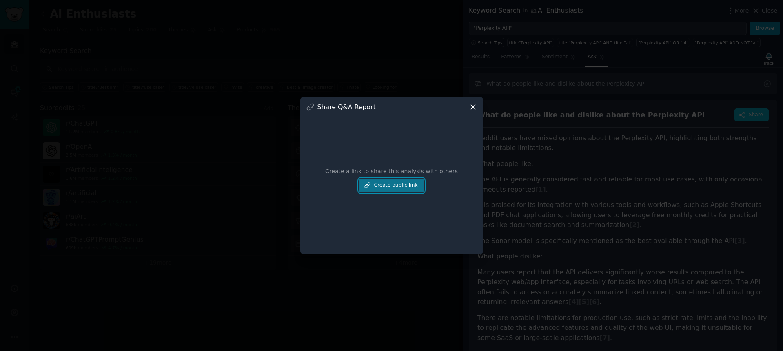
click at [380, 187] on button "Create public link" at bounding box center [391, 186] width 64 height 14
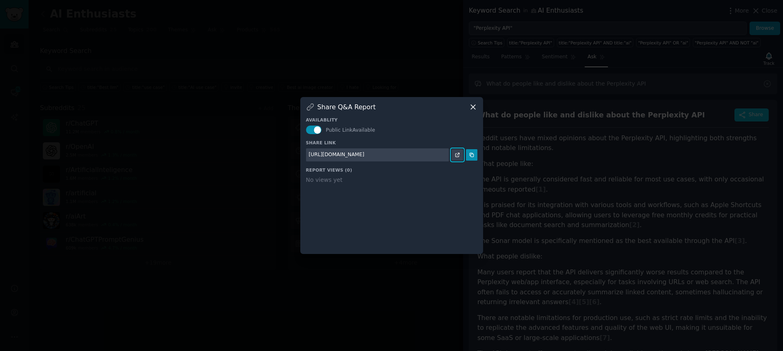
click at [455, 157] on icon at bounding box center [458, 155] width 6 height 6
click at [614, 110] on div at bounding box center [391, 175] width 783 height 351
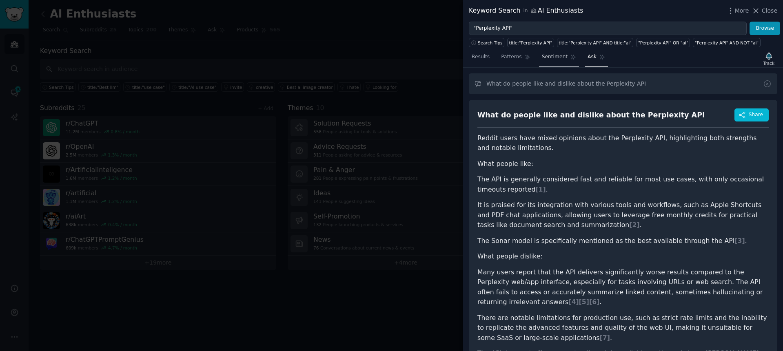
click at [554, 58] on span "Sentiment" at bounding box center [555, 56] width 26 height 7
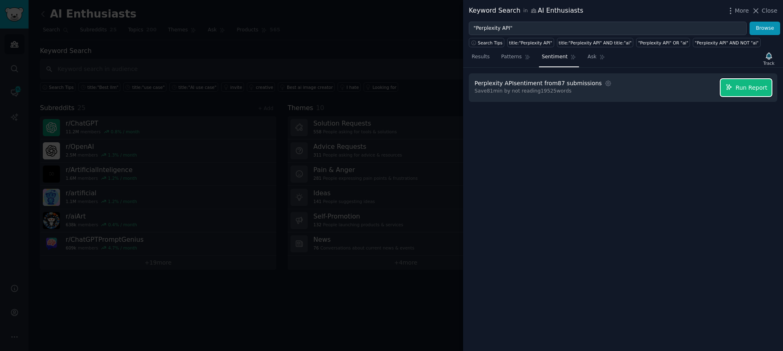
click at [759, 89] on span "Run Report" at bounding box center [752, 88] width 32 height 9
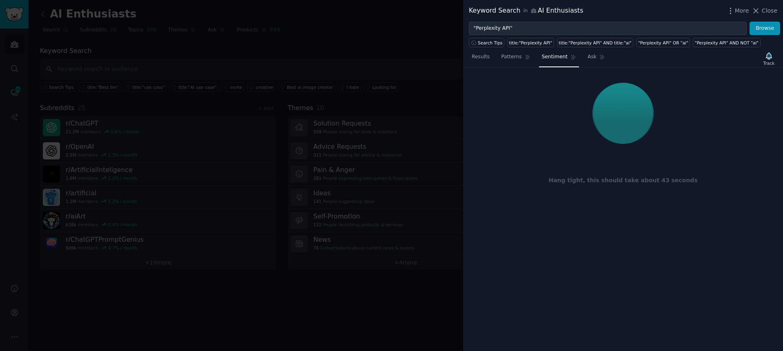
click at [714, 107] on div at bounding box center [623, 113] width 297 height 69
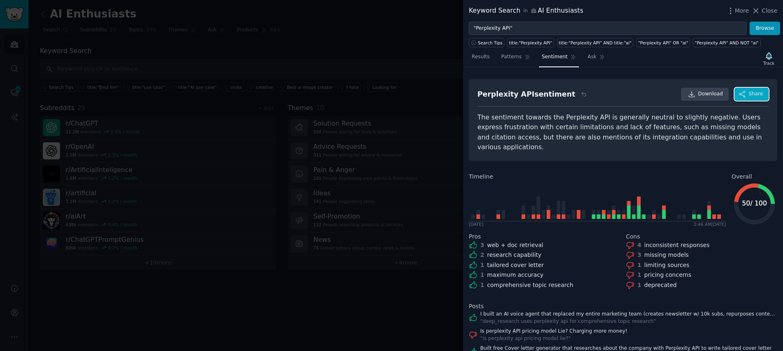
click at [751, 97] on span "Share" at bounding box center [756, 94] width 14 height 7
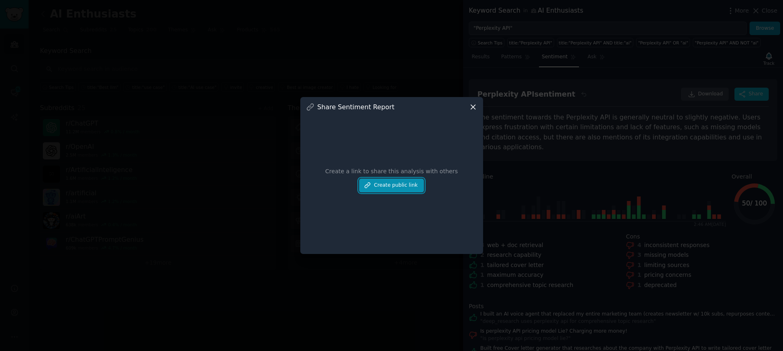
click at [402, 186] on button "Create public link" at bounding box center [391, 186] width 64 height 14
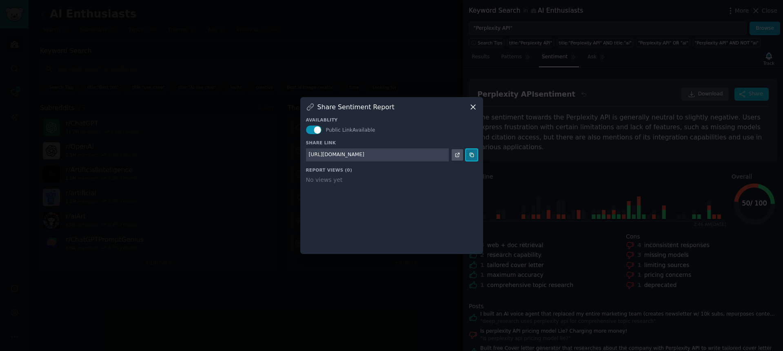
click at [471, 158] on button at bounding box center [471, 154] width 11 height 11
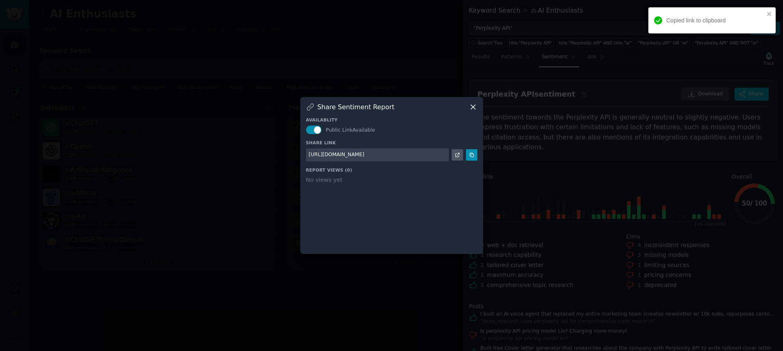
click at [473, 106] on icon at bounding box center [473, 107] width 4 height 4
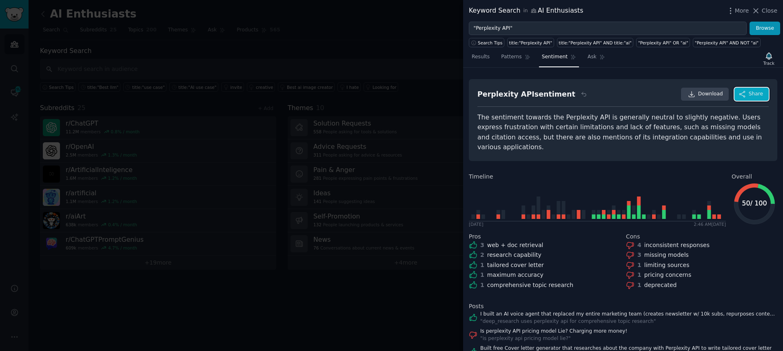
click at [751, 90] on button "Share" at bounding box center [752, 94] width 34 height 13
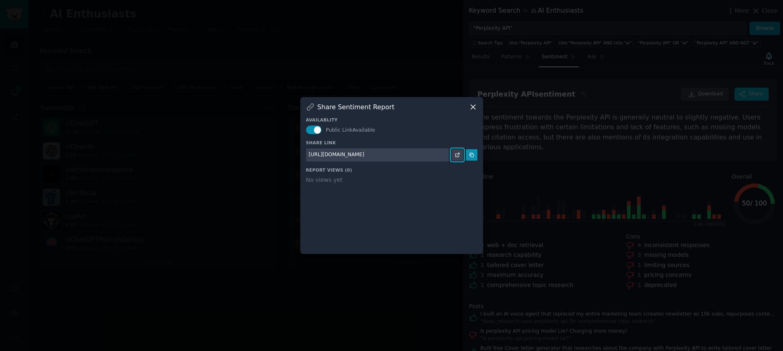
click at [456, 158] on link at bounding box center [457, 154] width 11 height 11
click at [474, 109] on icon at bounding box center [473, 107] width 9 height 9
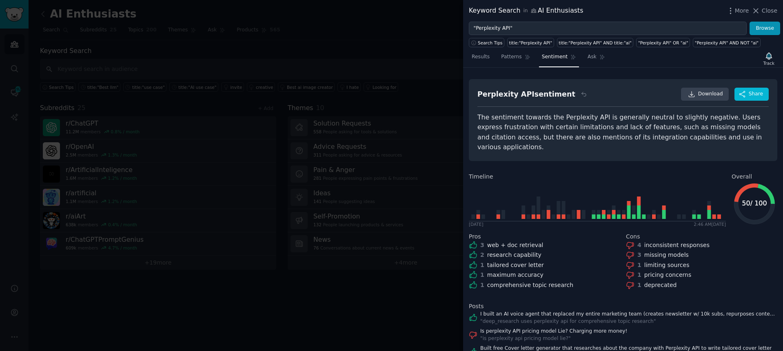
click at [612, 116] on div "The sentiment towards the Perplexity API is generally neutral to slightly negat…" at bounding box center [623, 133] width 291 height 40
click at [771, 10] on span "Close" at bounding box center [770, 11] width 16 height 9
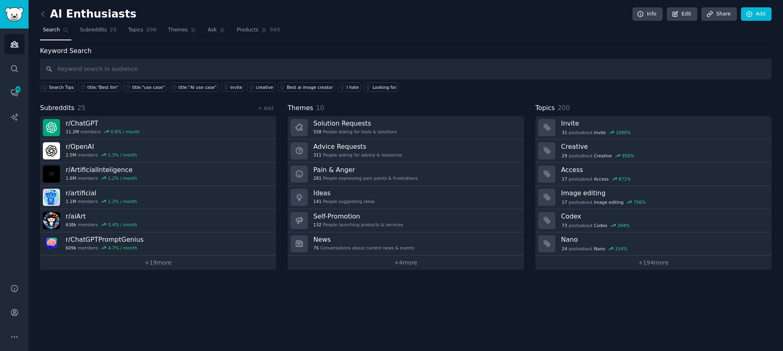
click at [427, 42] on div "AI Enthusiasts Info Edit Share Add Search Subreddits 25 Topics 200 Themes Ask P…" at bounding box center [406, 140] width 732 height 259
click at [420, 27] on nav "Search Subreddits 25 Topics 200 Themes Ask Products 565" at bounding box center [406, 32] width 732 height 17
click at [17, 69] on icon "Sidebar" at bounding box center [14, 68] width 9 height 9
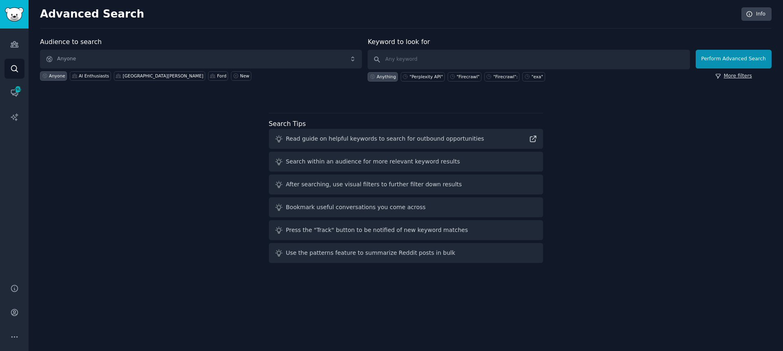
click at [743, 74] on link "More filters" at bounding box center [734, 76] width 37 height 7
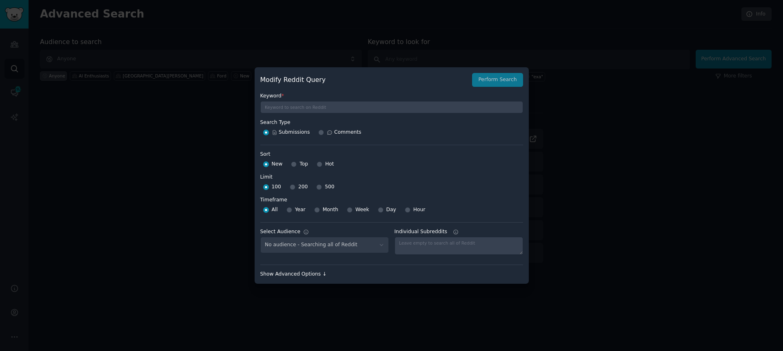
click at [312, 276] on div "Show Advanced Options ↓" at bounding box center [391, 274] width 263 height 7
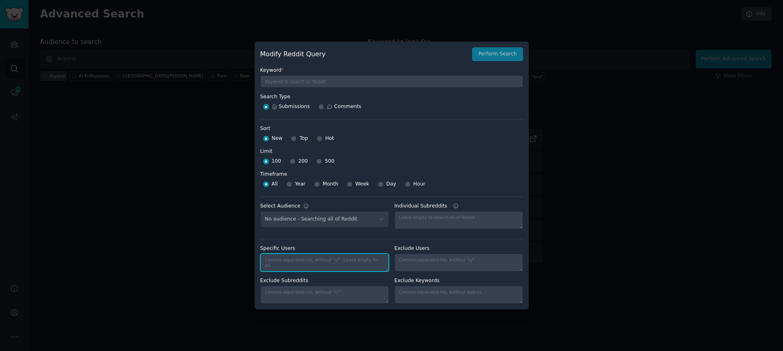
click at [333, 265] on textarea "Specific Users" at bounding box center [324, 263] width 129 height 18
paste textarea "LowPuzzleheaded1469"
paste textarea "SpiritedGround6982"
click at [315, 259] on textarea "LowPuzzleheaded1469, SpiritedGround6982" at bounding box center [324, 263] width 129 height 18
type textarea "LowPuzzleheaded1469,SpiritedGround6982"
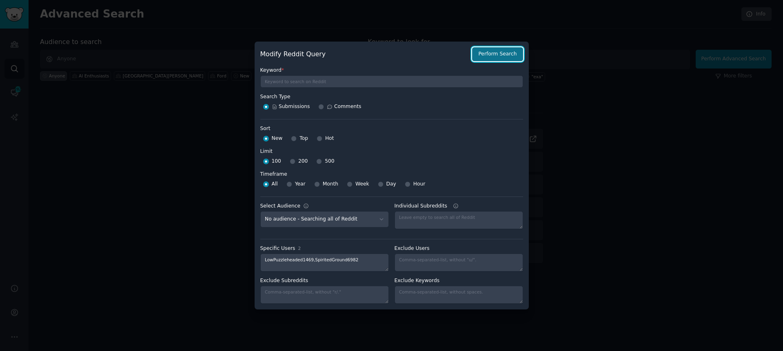
click at [504, 51] on button "Perform Search" at bounding box center [497, 54] width 51 height 14
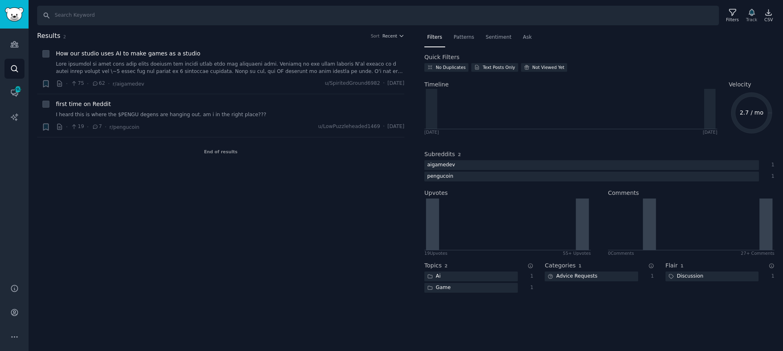
click at [242, 261] on div "Results 2 Sort Recent + How our studio uses AI to make games as a studio · 75 ·…" at bounding box center [226, 167] width 379 height 272
drag, startPoint x: 316, startPoint y: 213, endPoint x: 228, endPoint y: 156, distance: 104.7
click at [316, 213] on div "Results 2 Sort Recent + How our studio uses AI to make games as a studio · 75 ·…" at bounding box center [226, 167] width 379 height 272
click at [16, 47] on icon "Sidebar" at bounding box center [14, 44] width 9 height 9
